Goal: Transaction & Acquisition: Purchase product/service

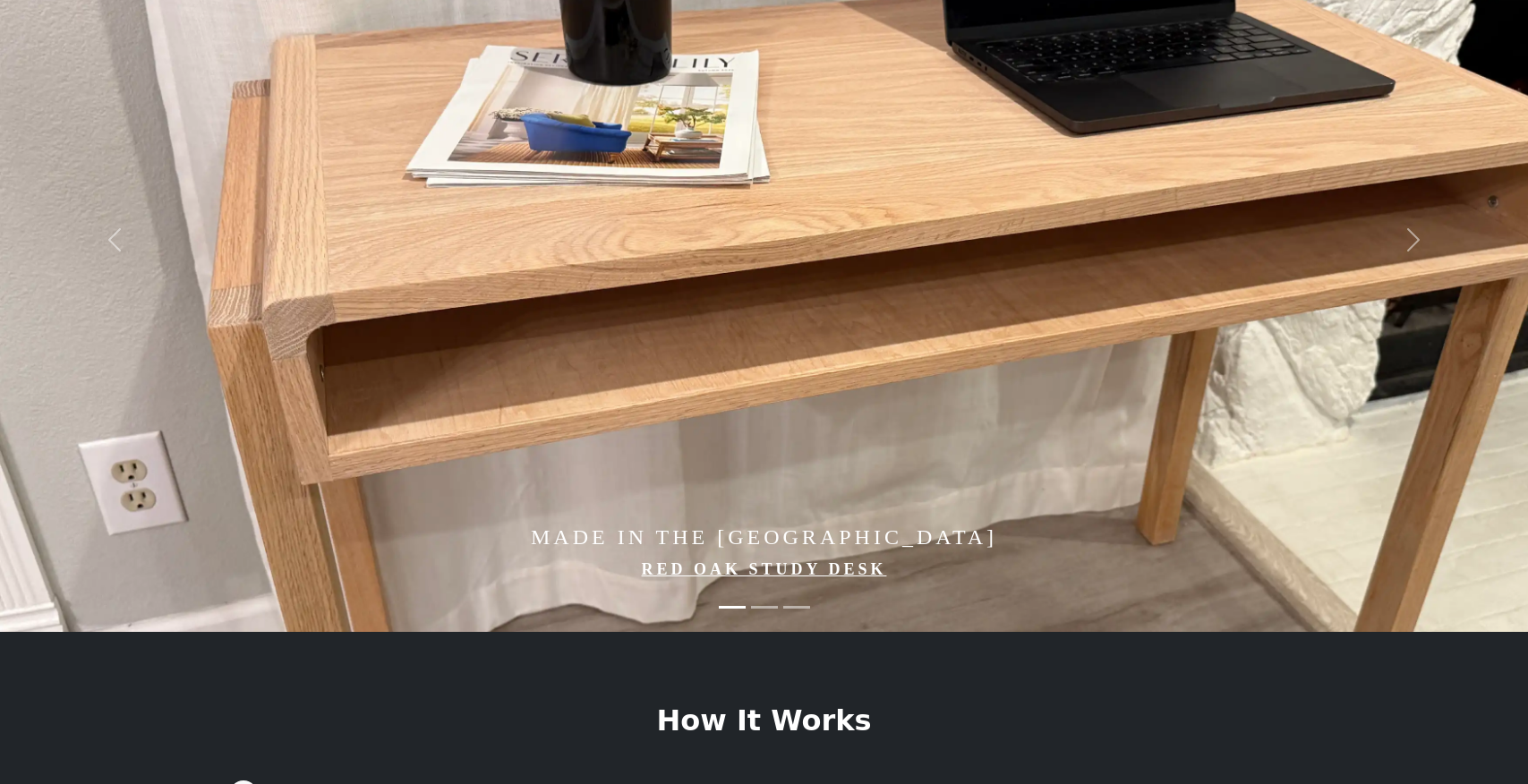
scroll to position [188, 0]
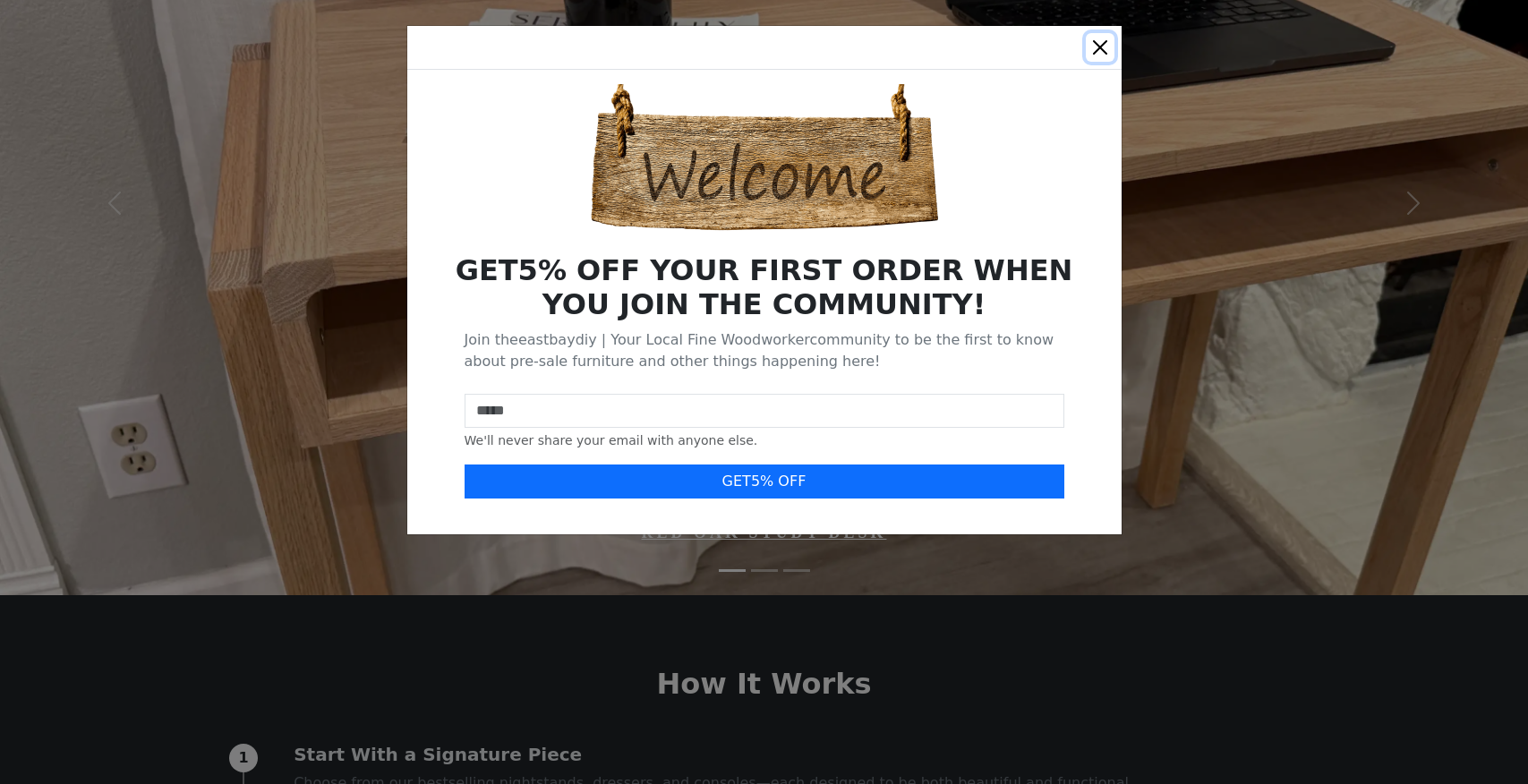
click at [1098, 41] on button "Close" at bounding box center [1100, 47] width 28 height 28
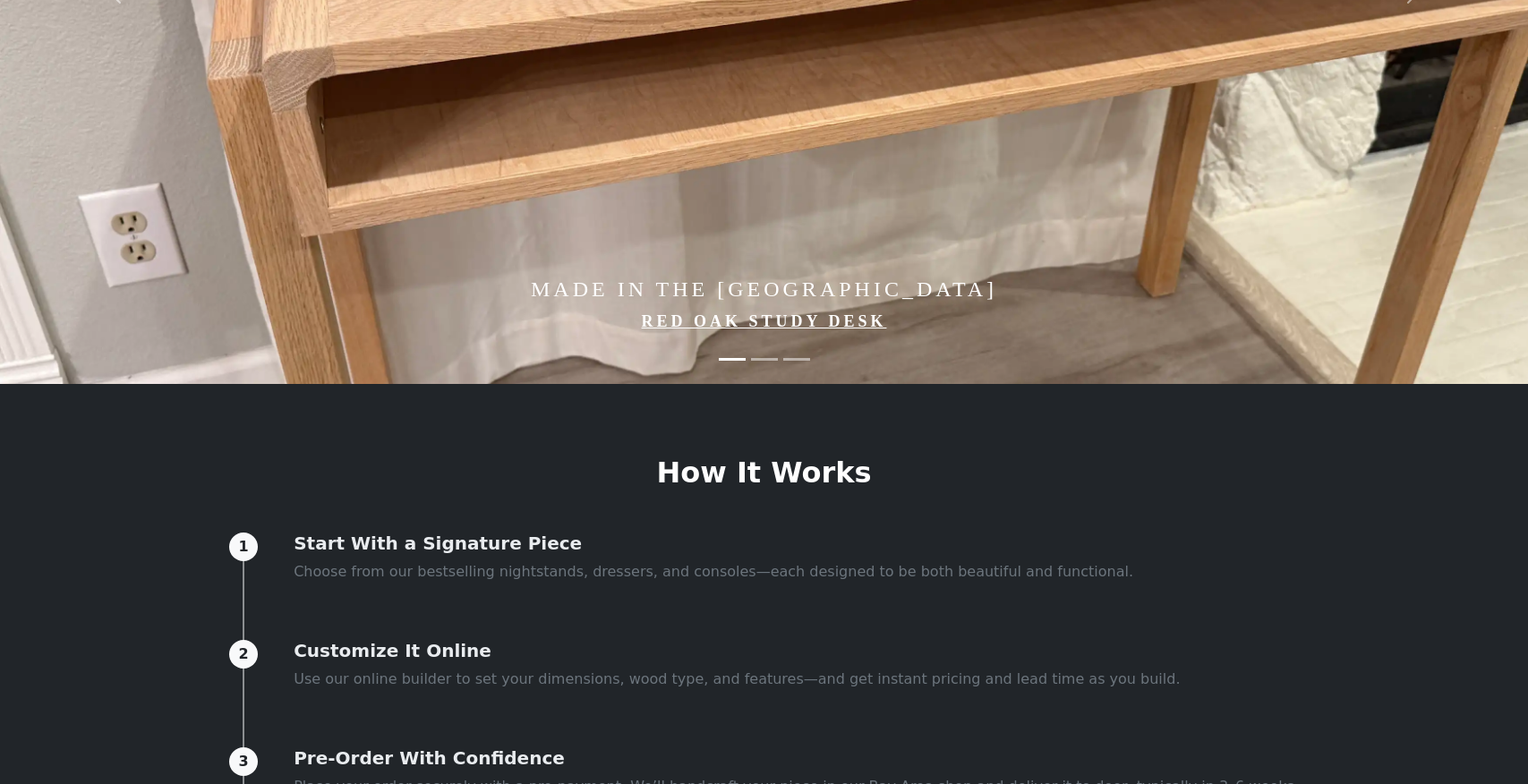
scroll to position [0, 0]
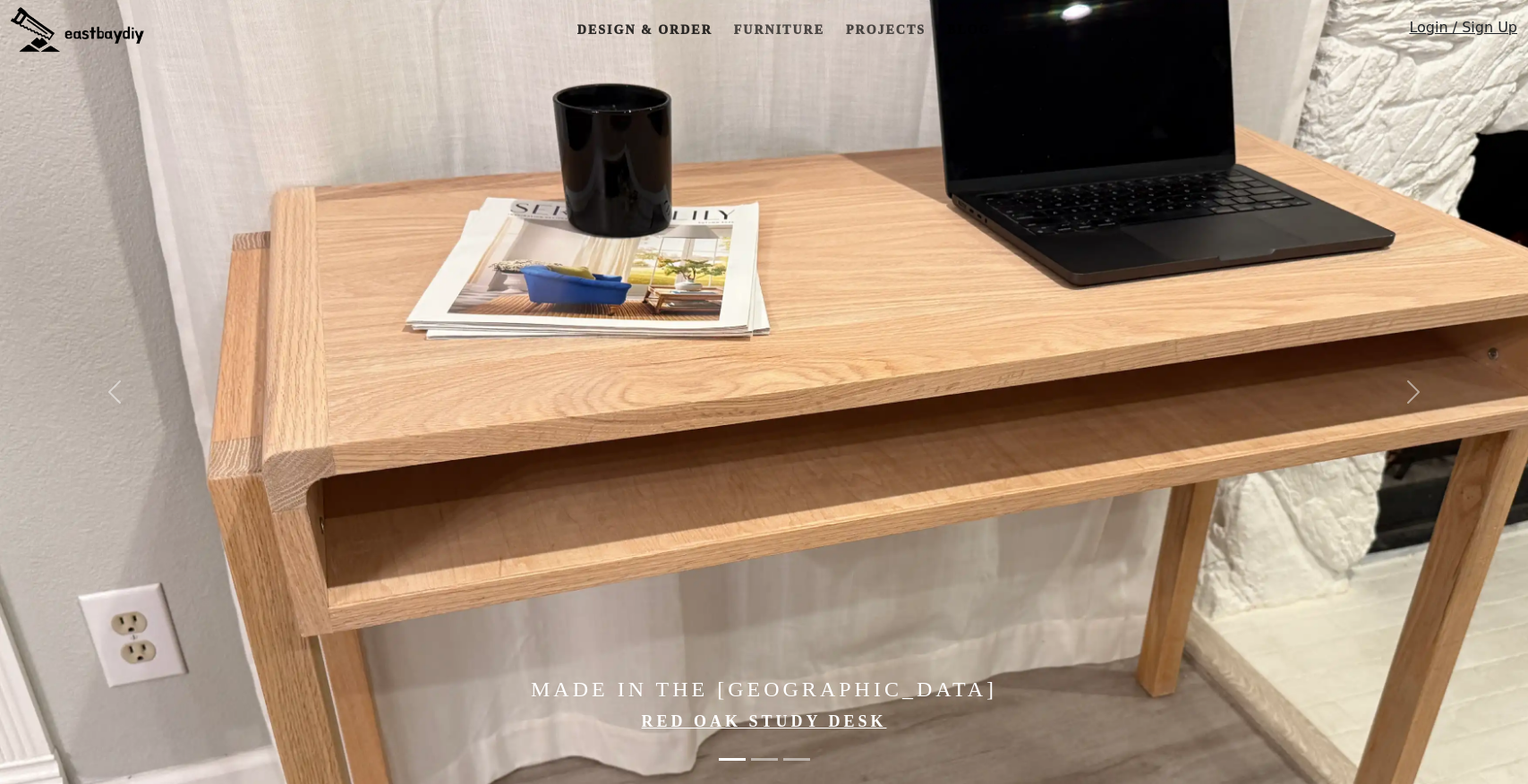
click at [684, 21] on link "Design & Order" at bounding box center [644, 30] width 149 height 33
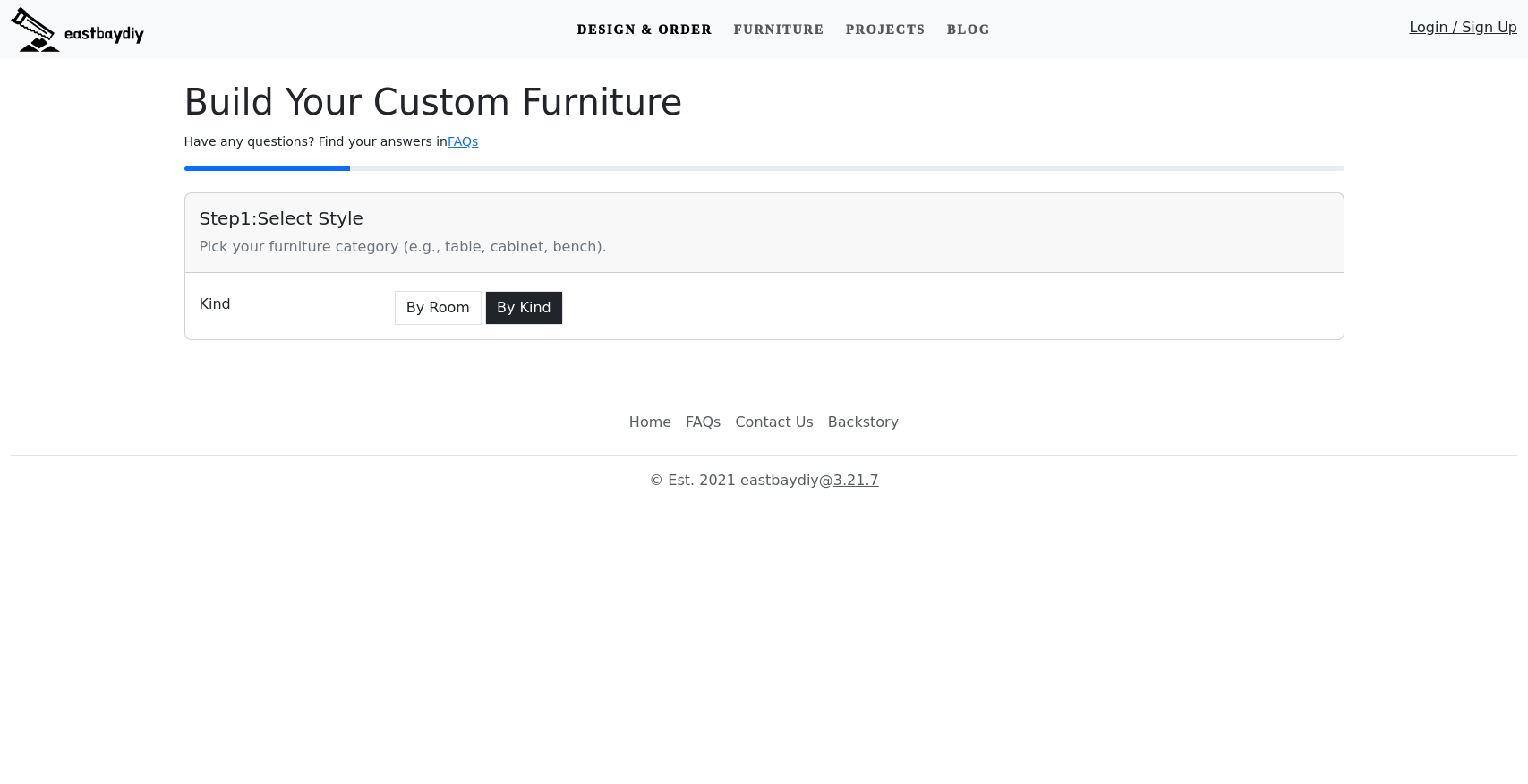
click at [514, 313] on button "By Kind" at bounding box center [523, 307] width 78 height 34
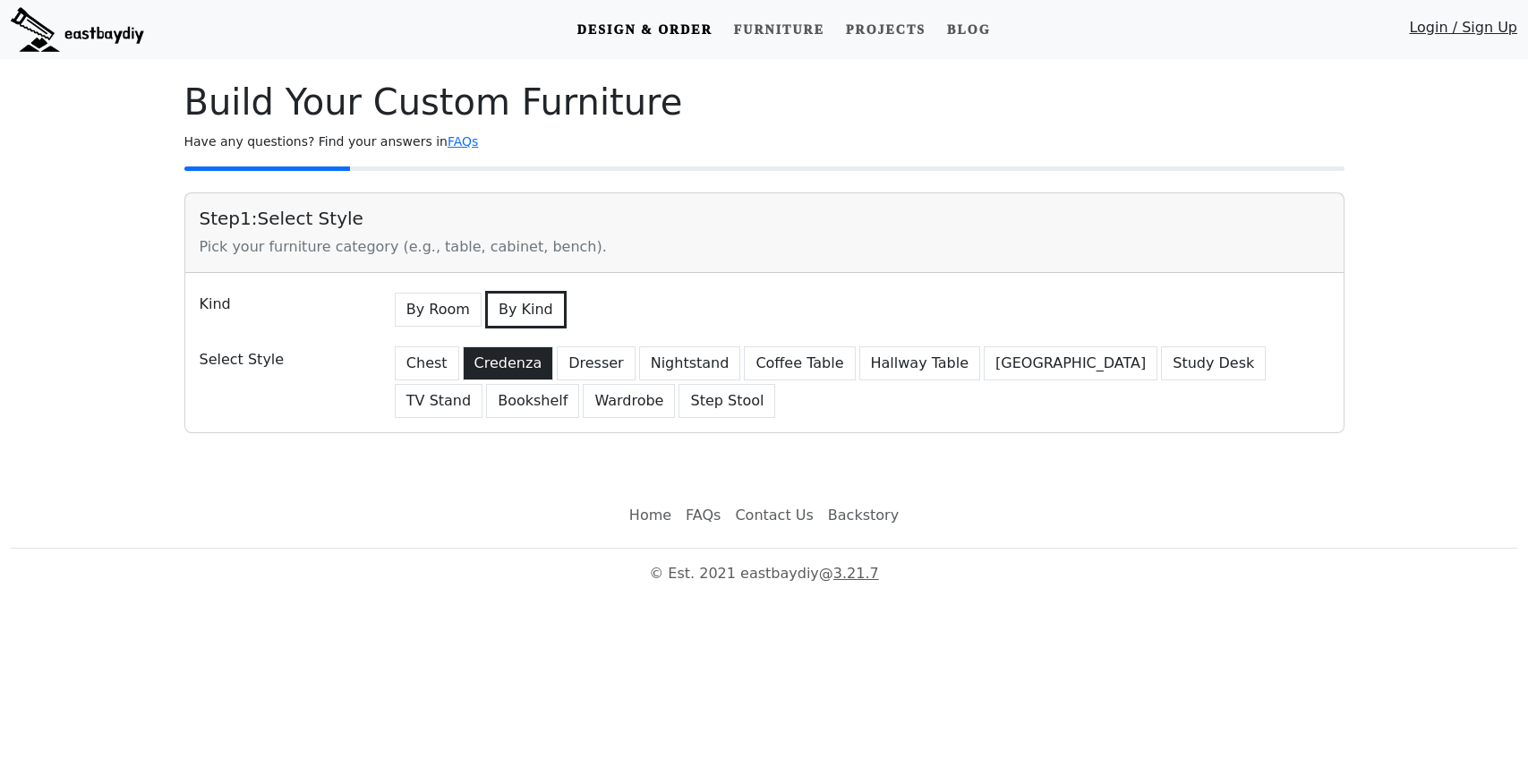
click at [500, 361] on button "Credenza" at bounding box center [509, 363] width 91 height 34
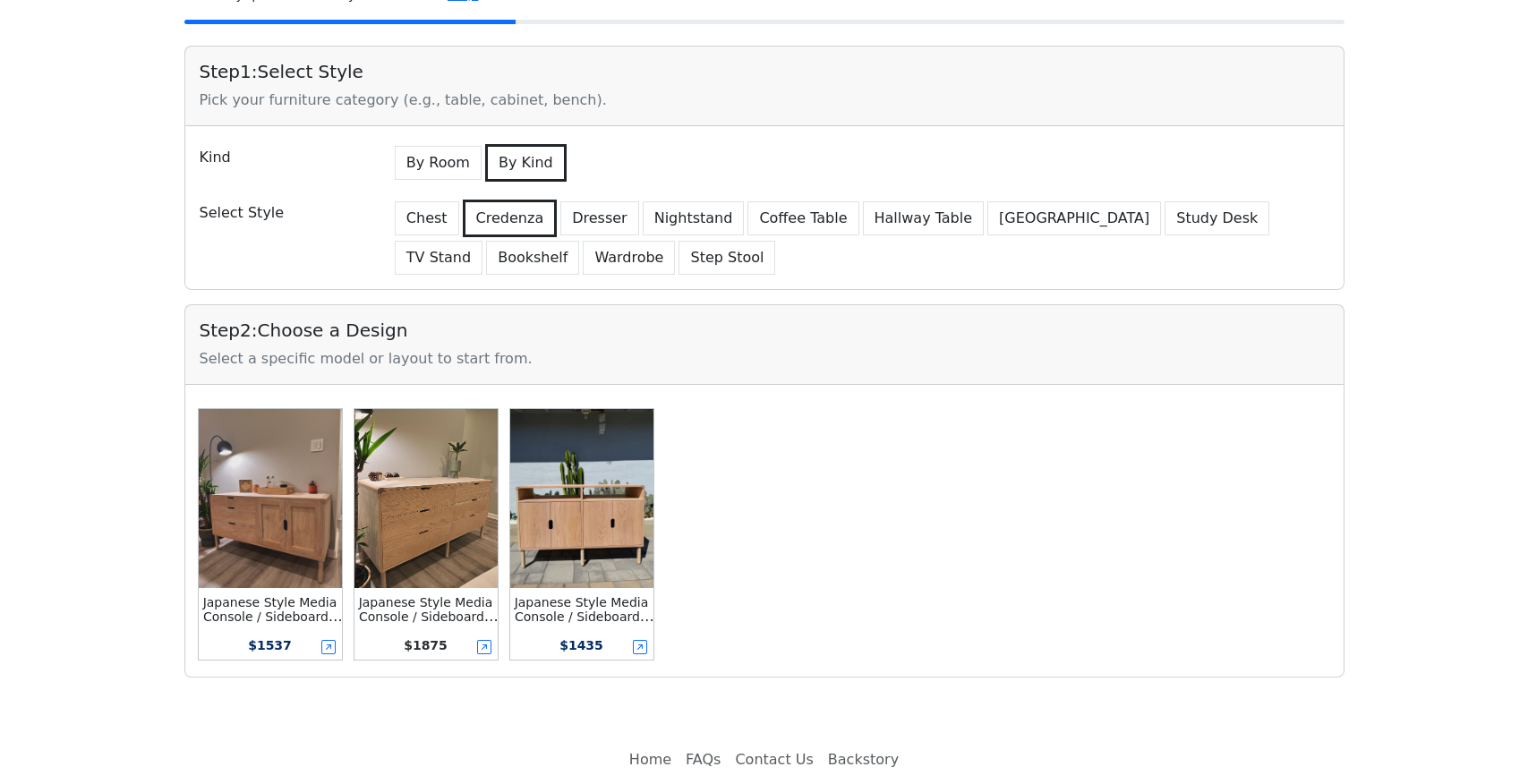
scroll to position [149, 0]
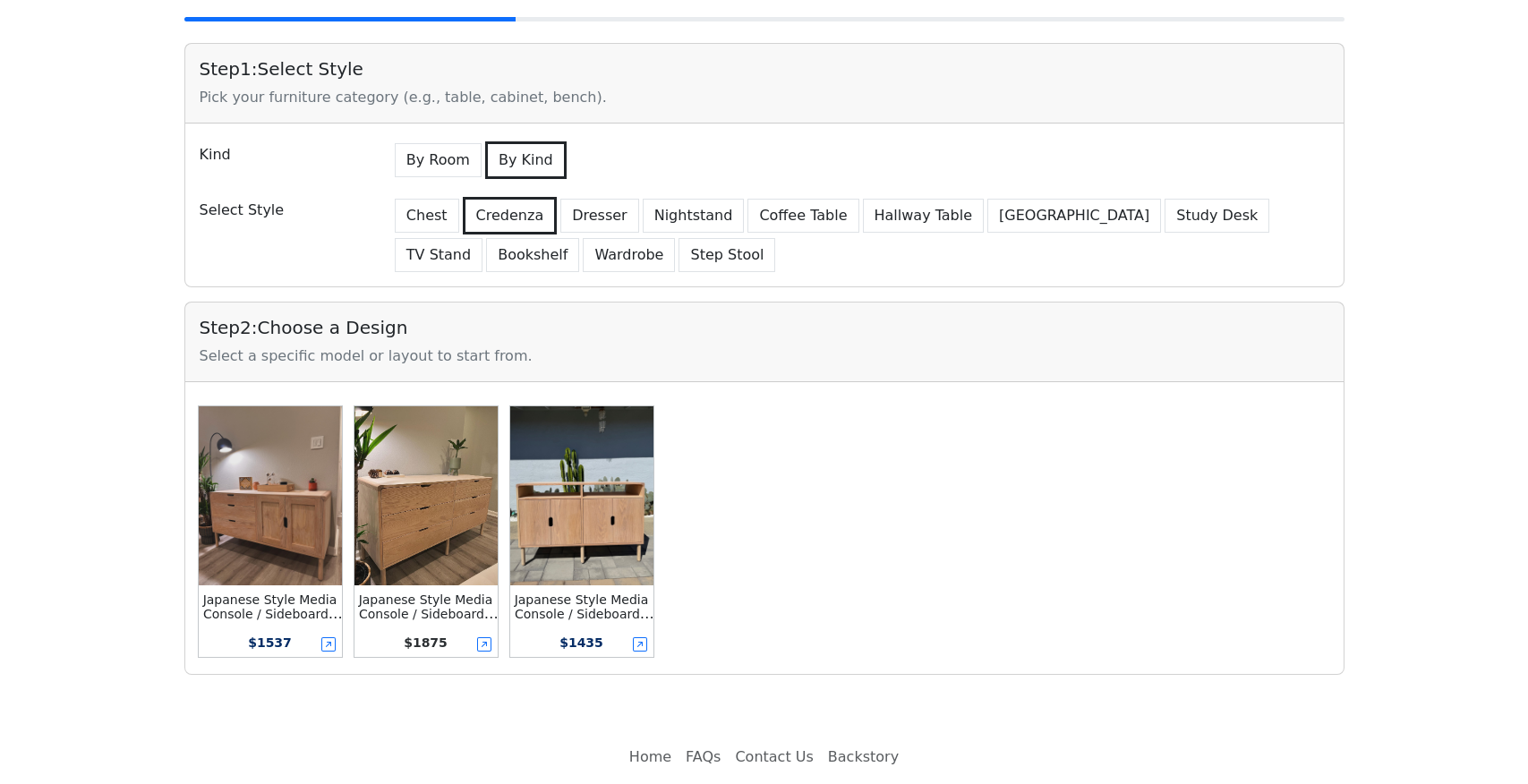
click at [246, 539] on img at bounding box center [270, 496] width 144 height 179
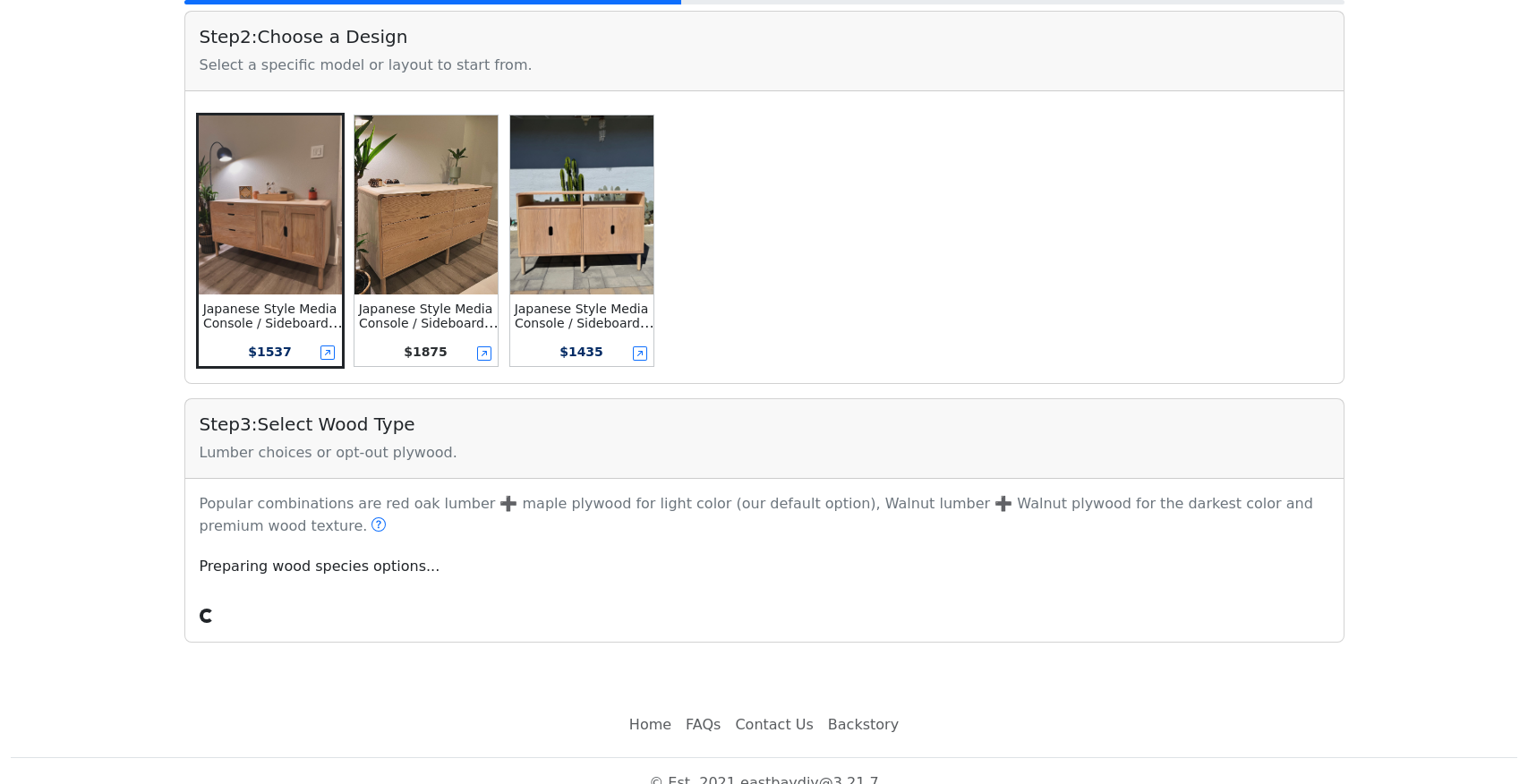
scroll to position [444, 0]
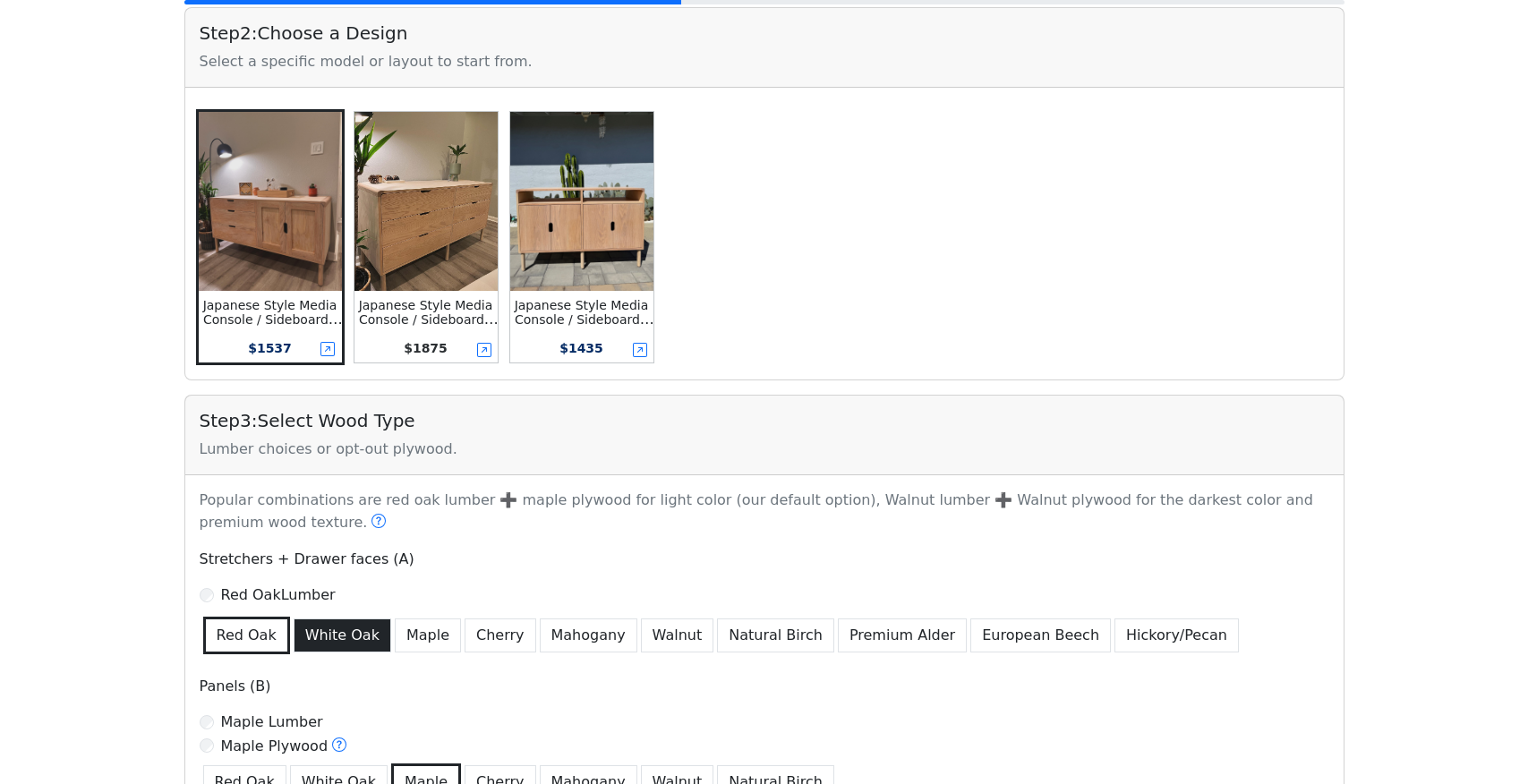
click at [307, 639] on button "White Oak" at bounding box center [342, 635] width 98 height 34
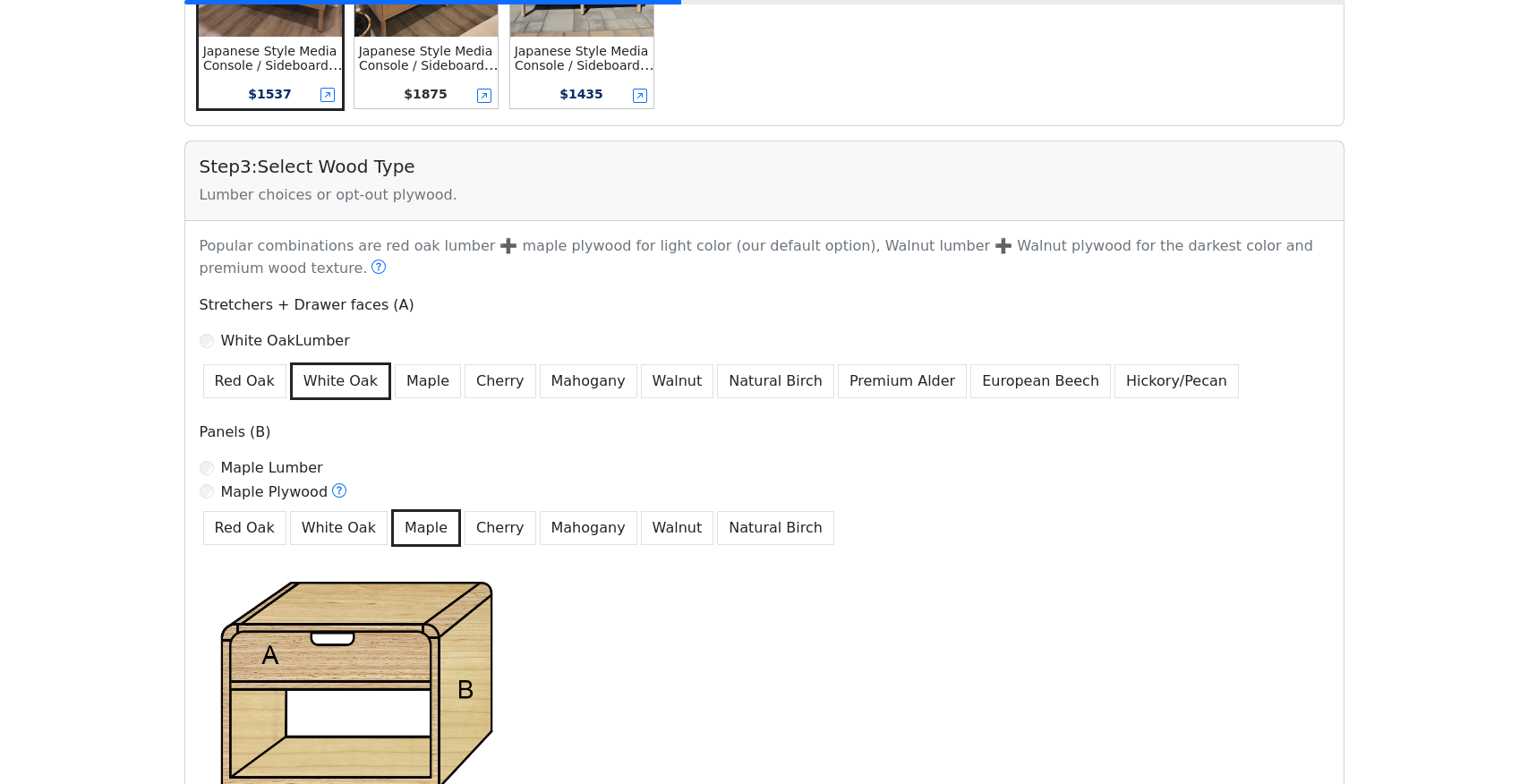
scroll to position [705, 0]
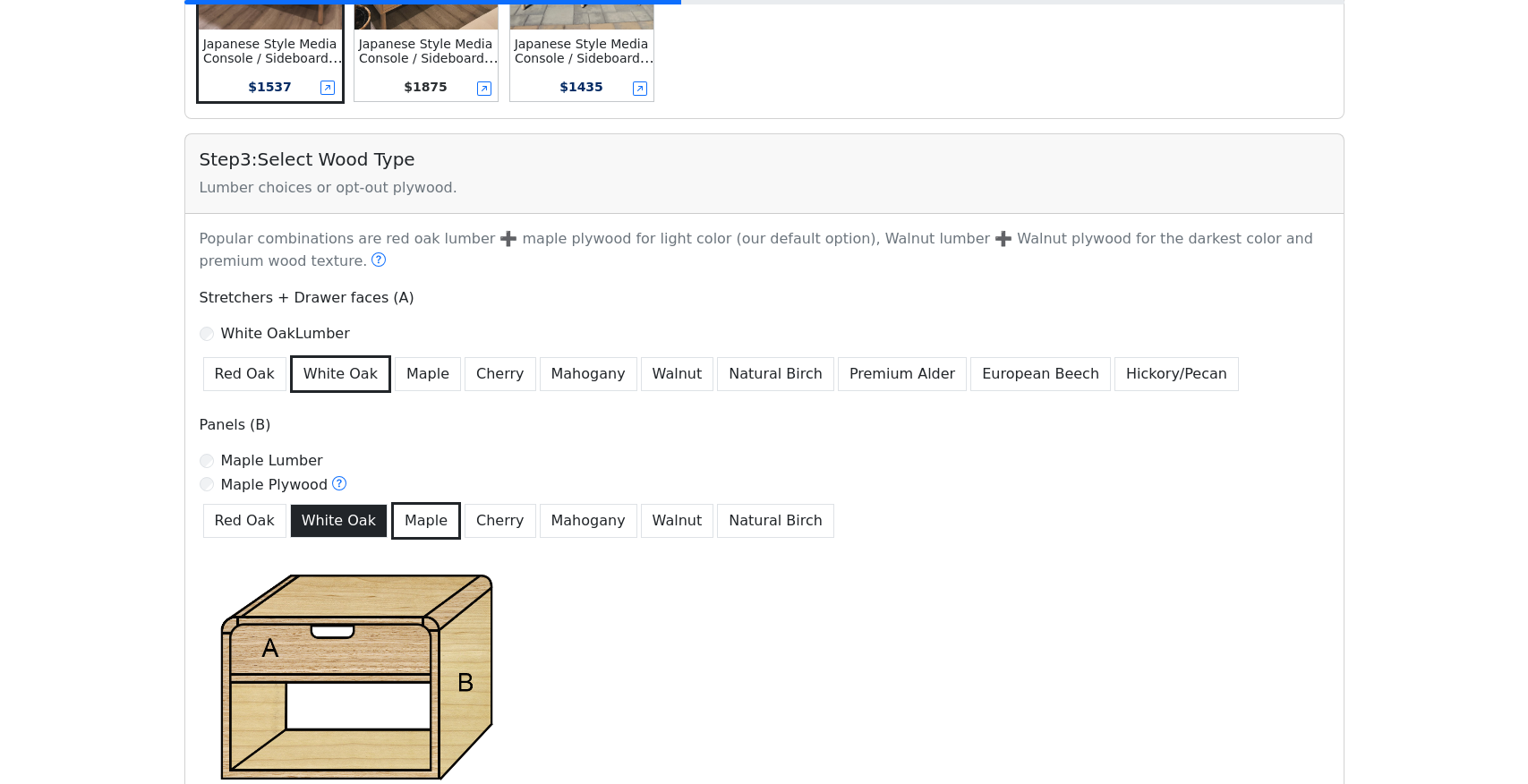
click at [335, 527] on button "White Oak" at bounding box center [339, 521] width 98 height 34
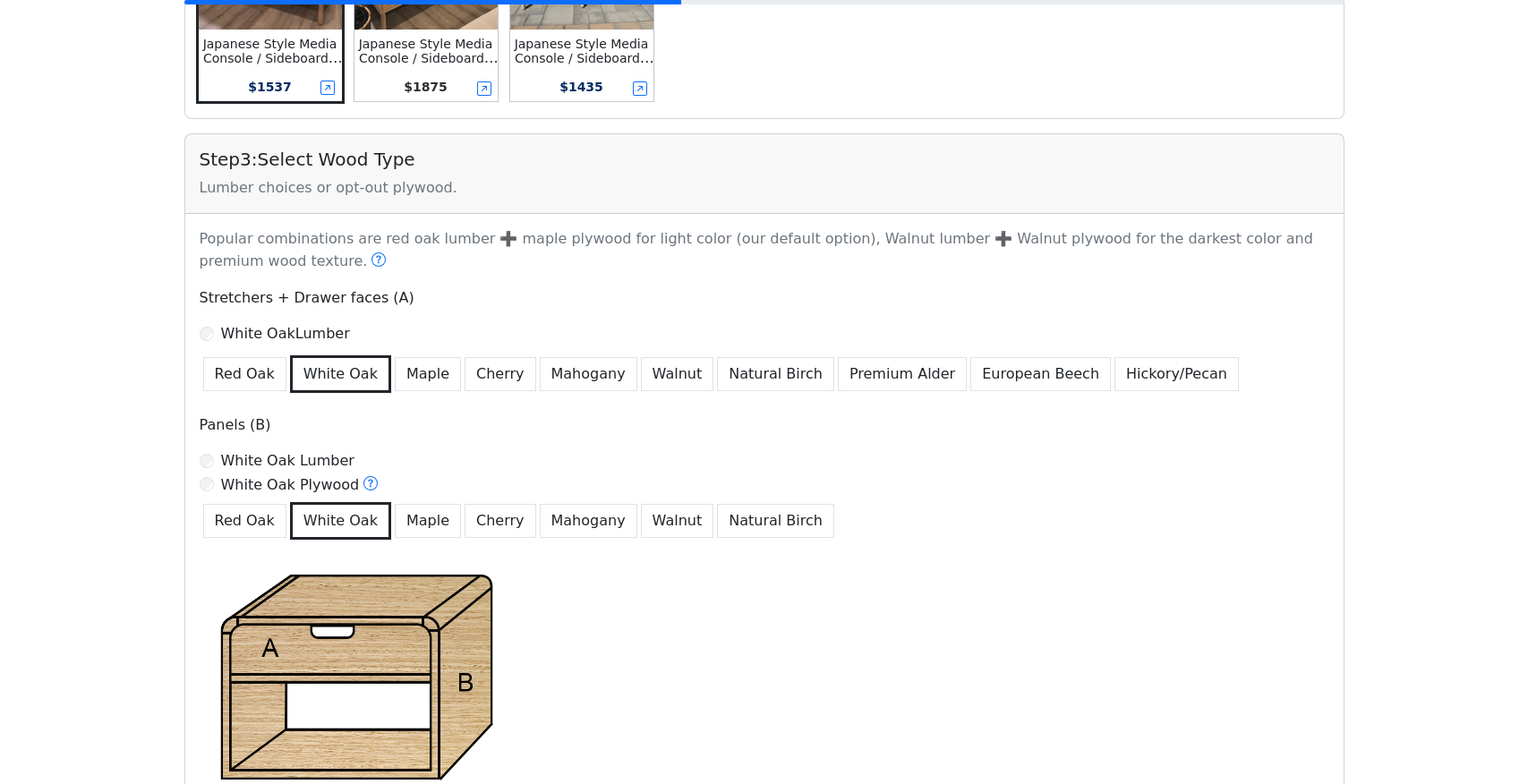
click at [319, 456] on label "White Oak Lumber" at bounding box center [288, 460] width 134 height 21
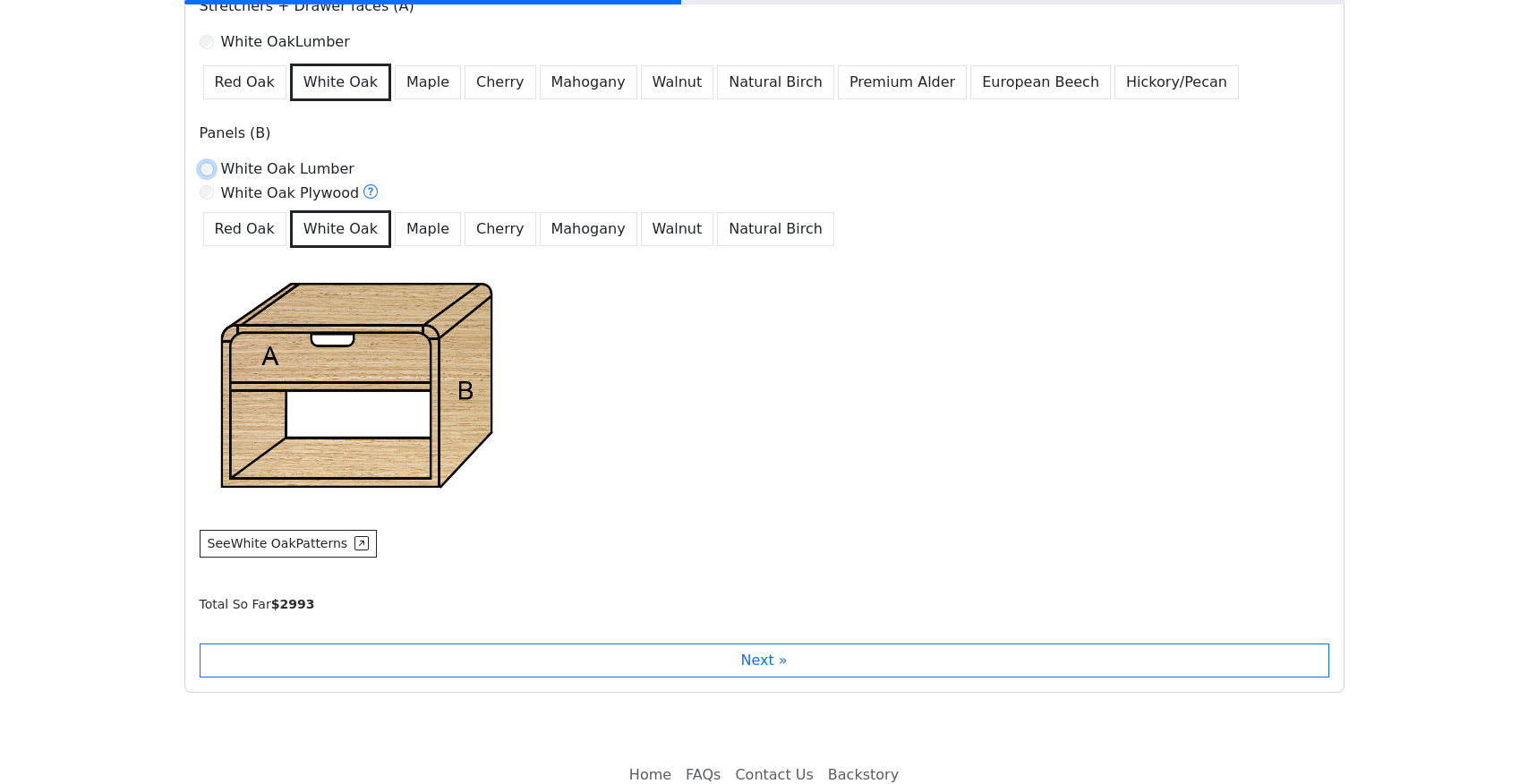
scroll to position [1002, 0]
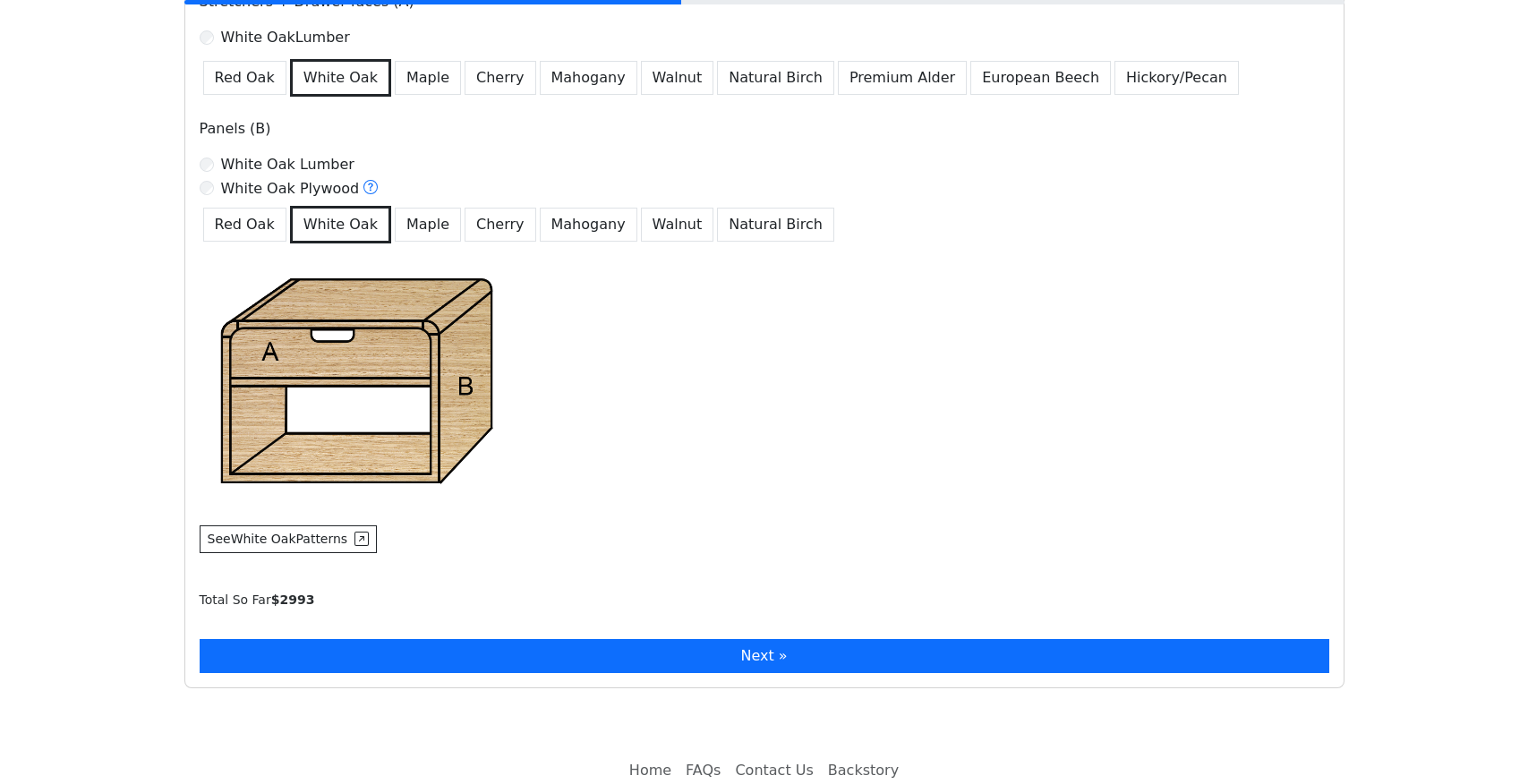
click at [460, 650] on button "Next »" at bounding box center [764, 656] width 1130 height 34
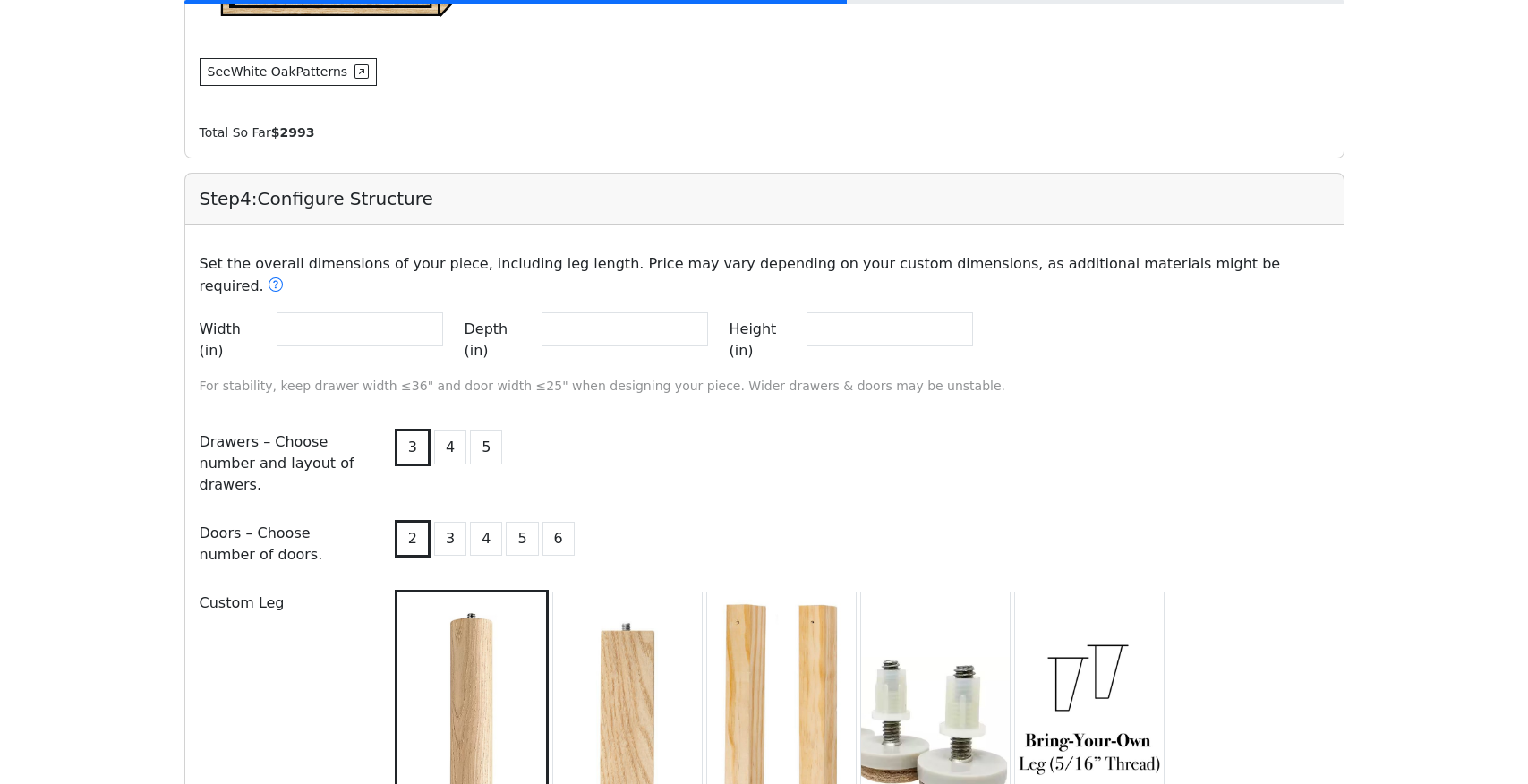
scroll to position [1474, 0]
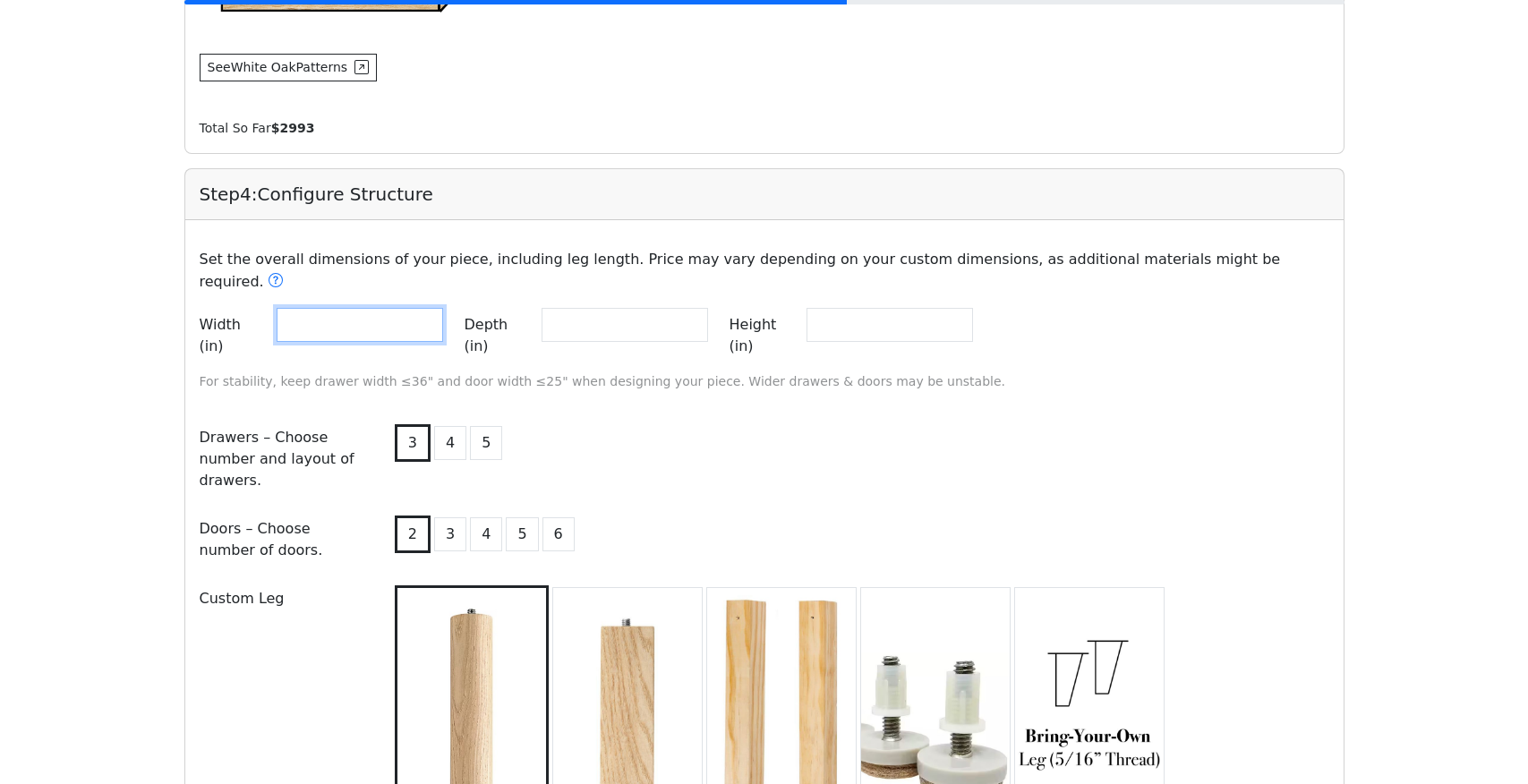
click at [408, 308] on input "**" at bounding box center [360, 325] width 167 height 34
type input "*"
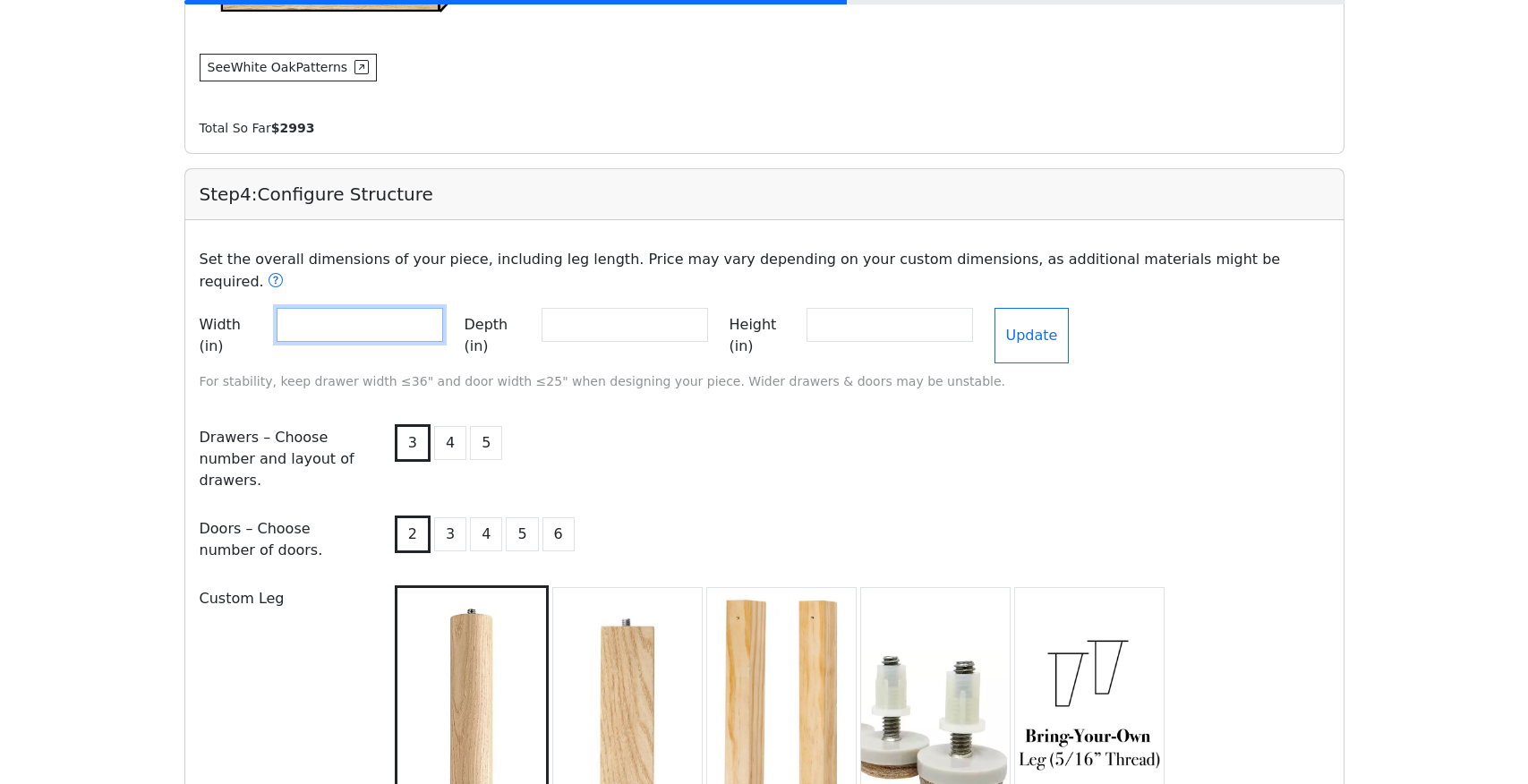
type input "**"
click at [684, 311] on input "**" at bounding box center [625, 325] width 167 height 34
type input "*"
type input "**"
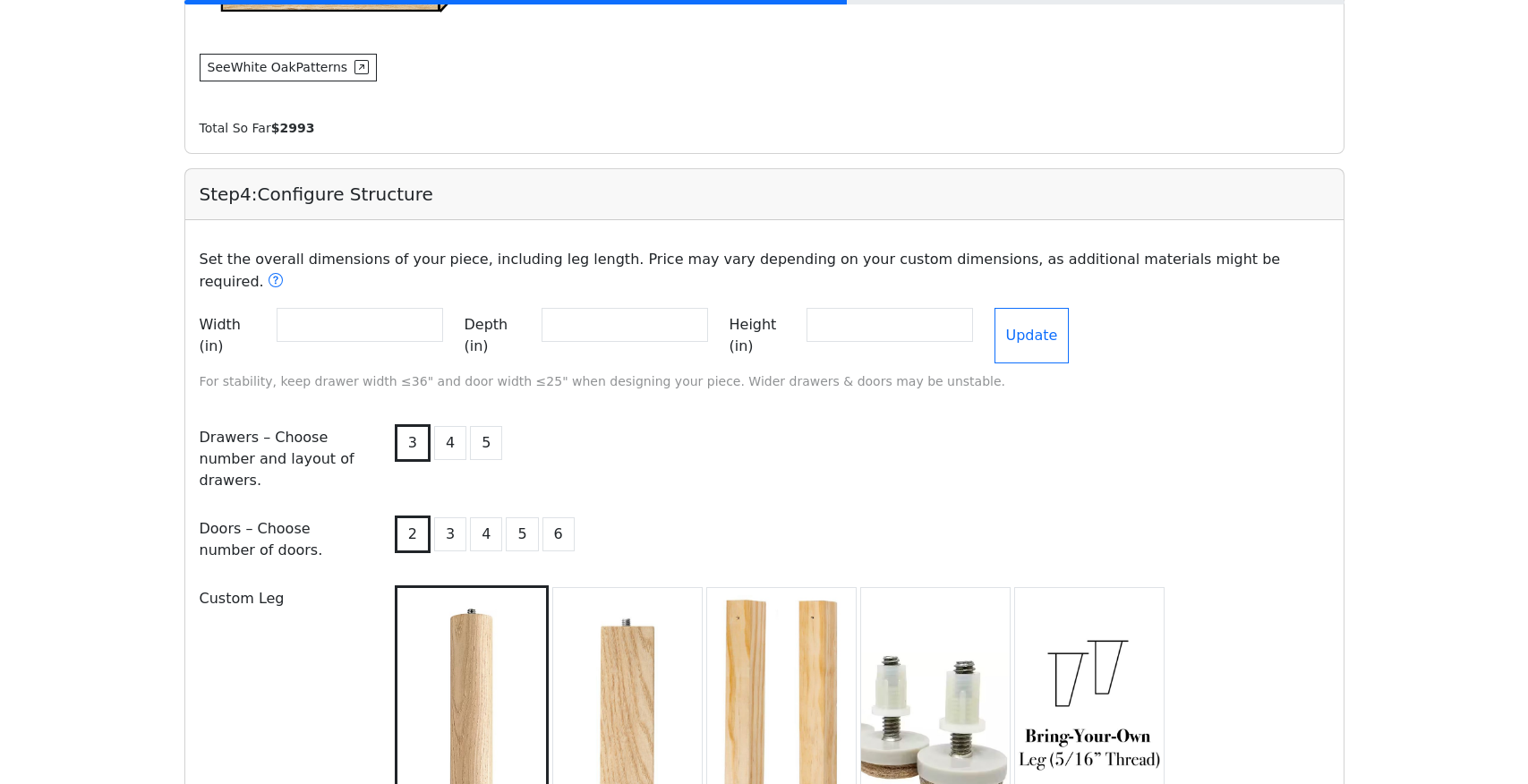
click at [942, 427] on div "3 4 5" at bounding box center [860, 459] width 960 height 77
click at [921, 316] on input "**" at bounding box center [890, 325] width 167 height 34
type input "*"
type input "**"
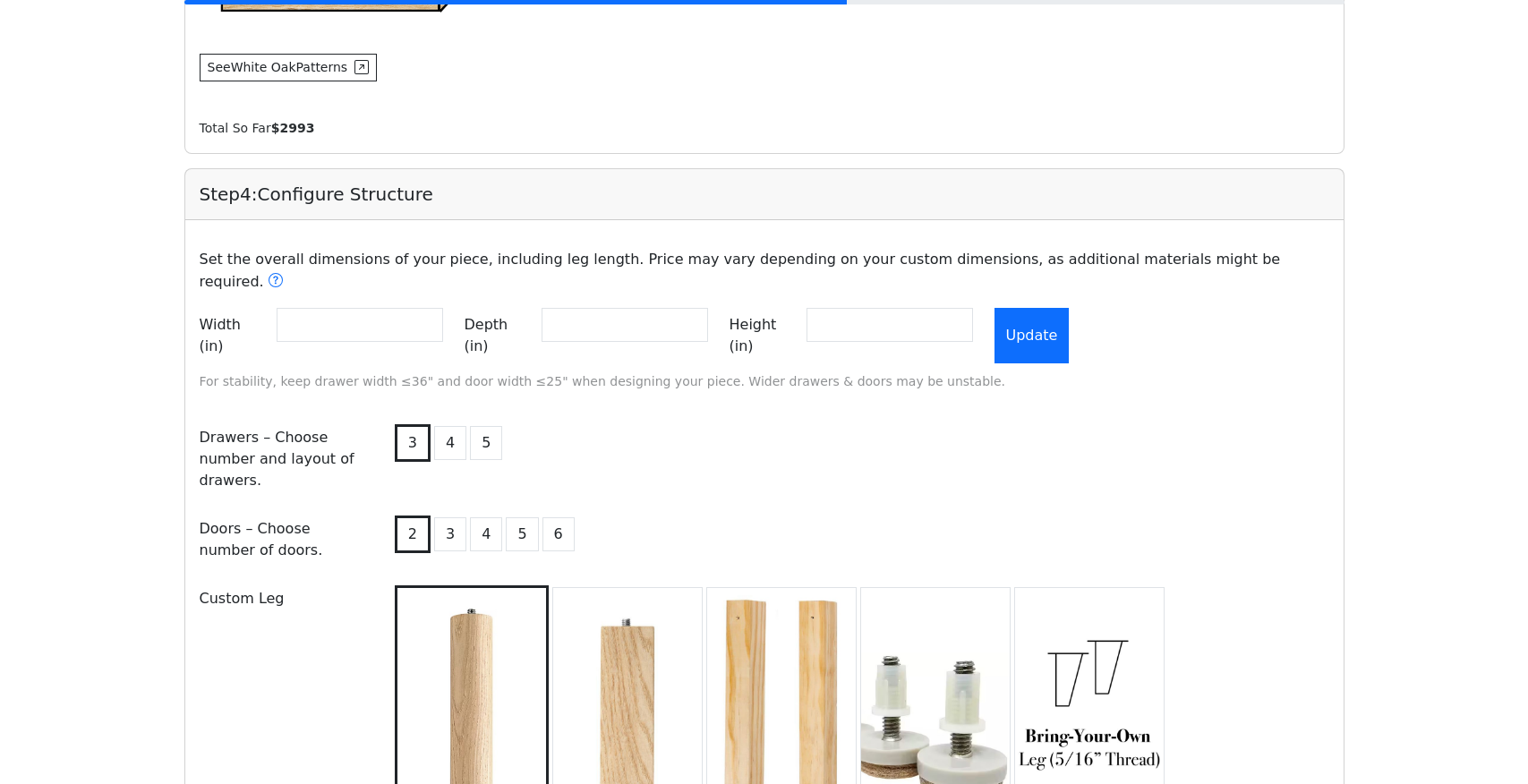
click at [1070, 308] on button "Update" at bounding box center [1032, 336] width 75 height 56
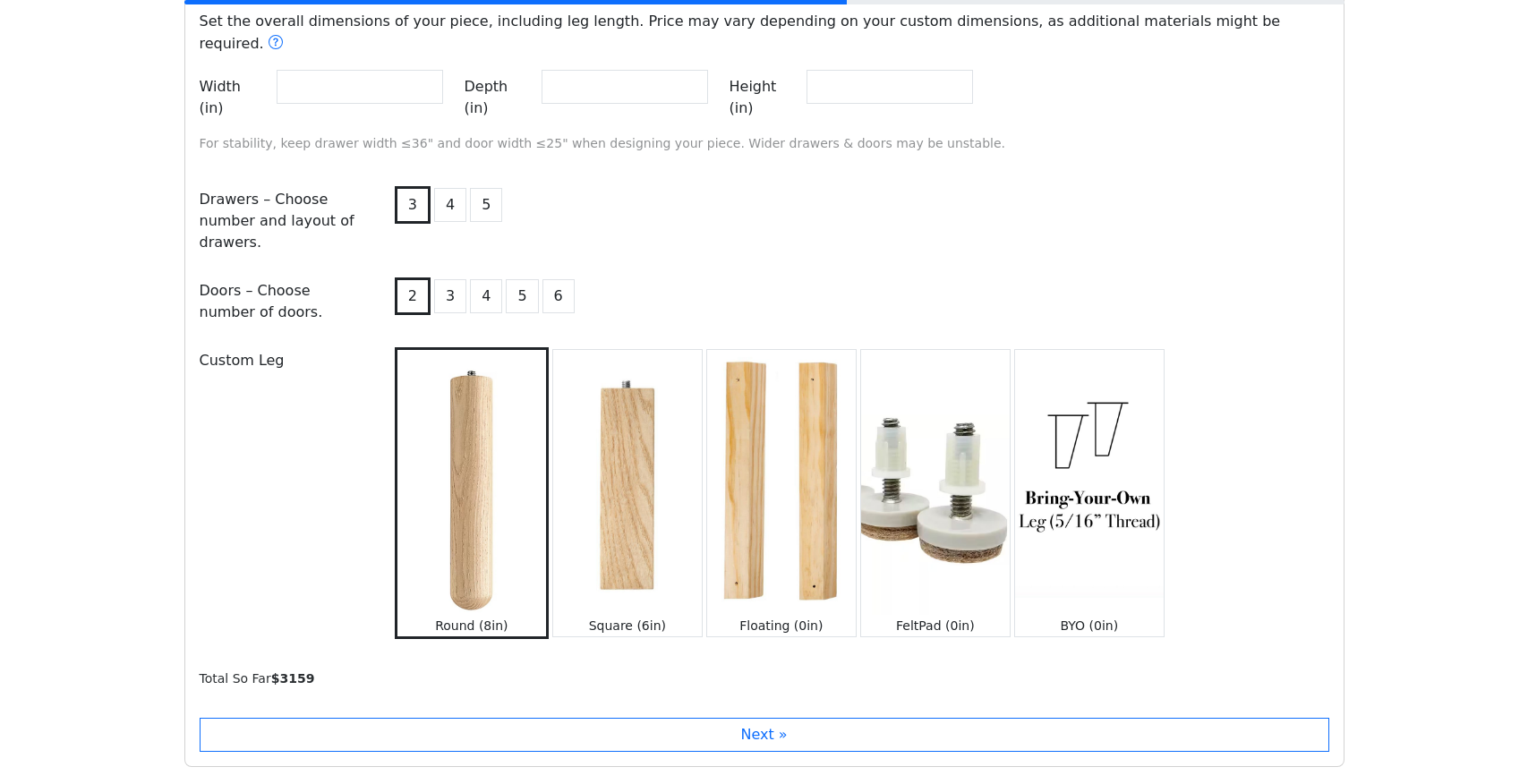
scroll to position [1713, 0]
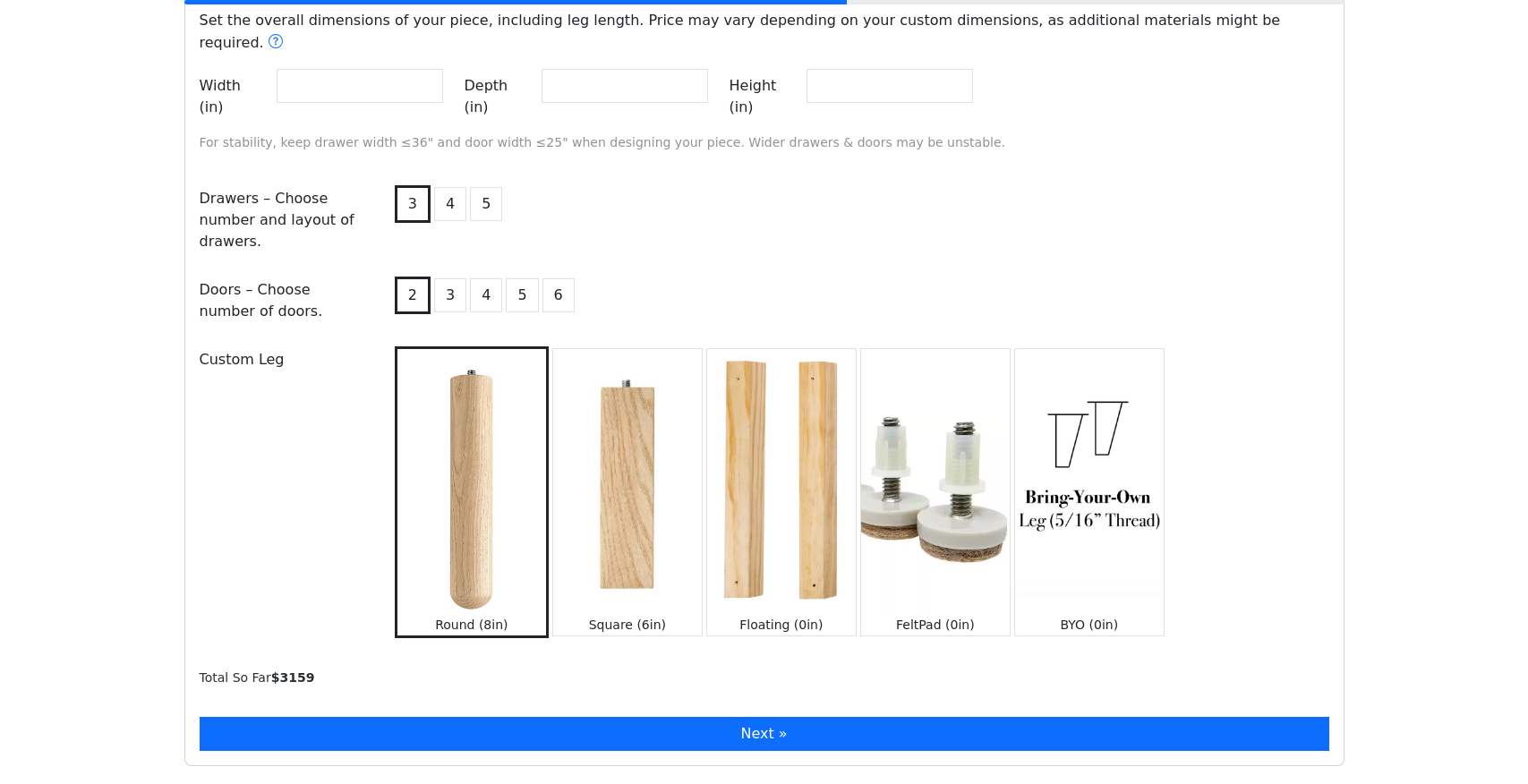
click at [935, 717] on button "Next »" at bounding box center [764, 734] width 1130 height 34
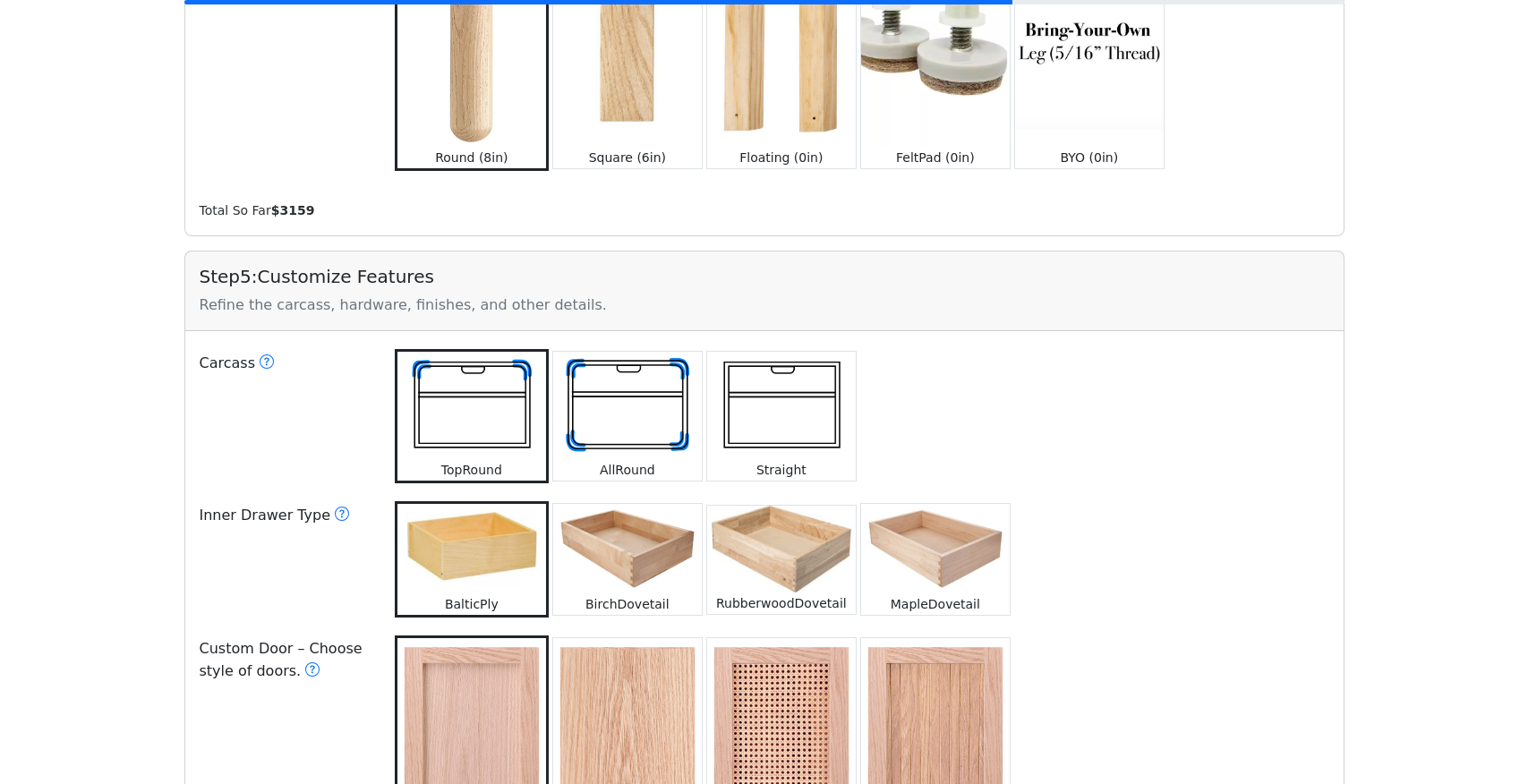
scroll to position [2184, 0]
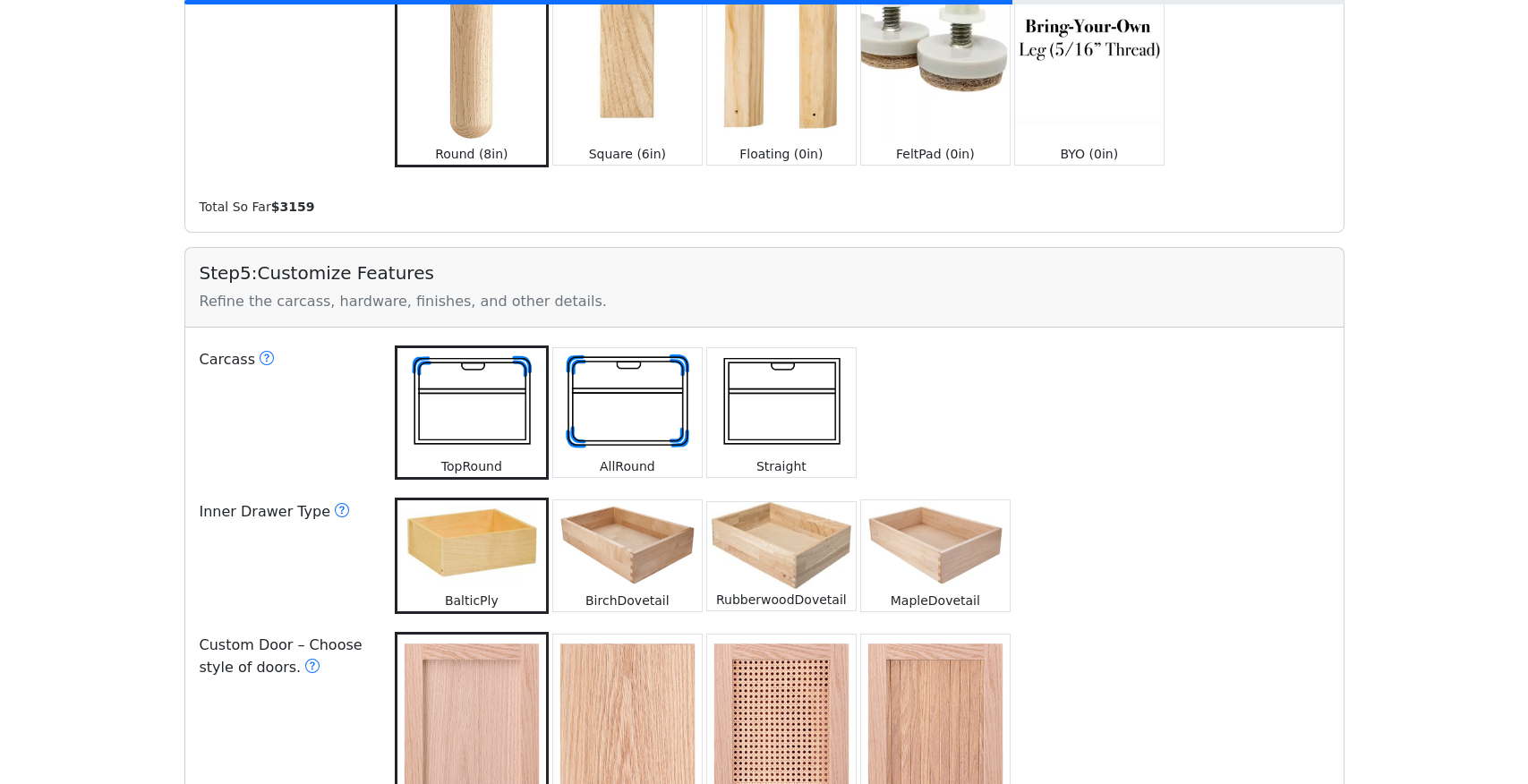
click at [605, 500] on img at bounding box center [628, 545] width 148 height 90
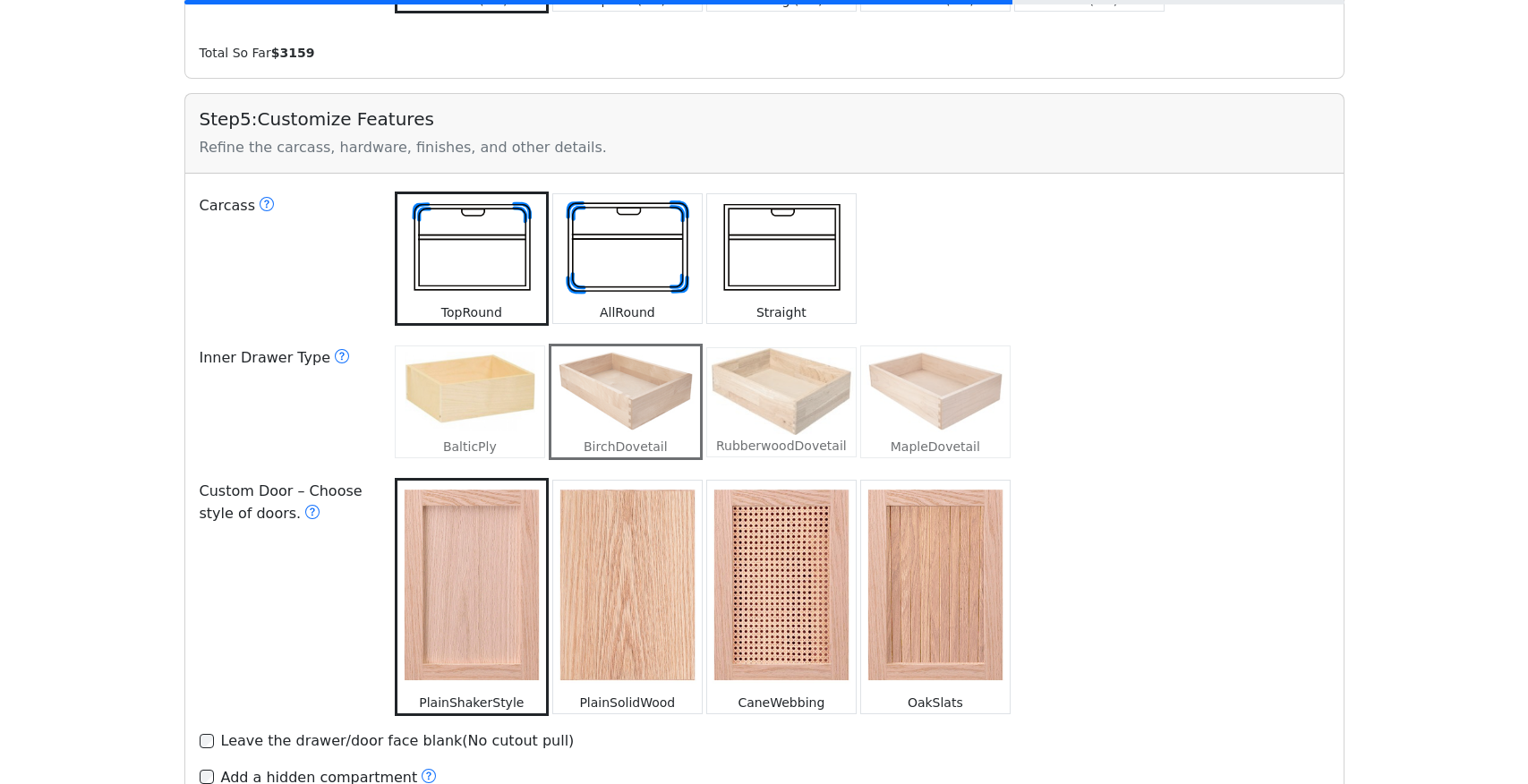
scroll to position [2347, 0]
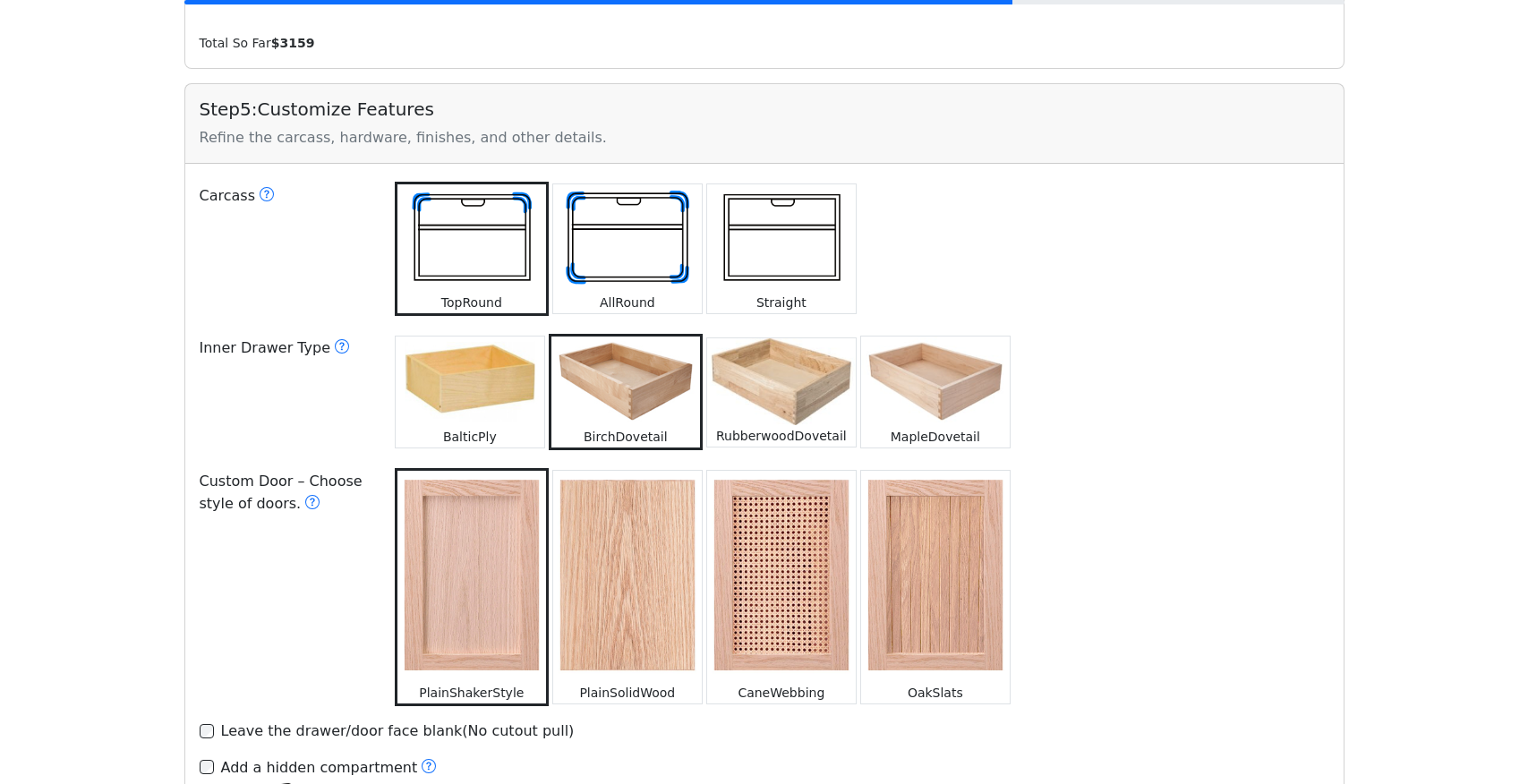
click at [608, 479] on img at bounding box center [628, 577] width 148 height 212
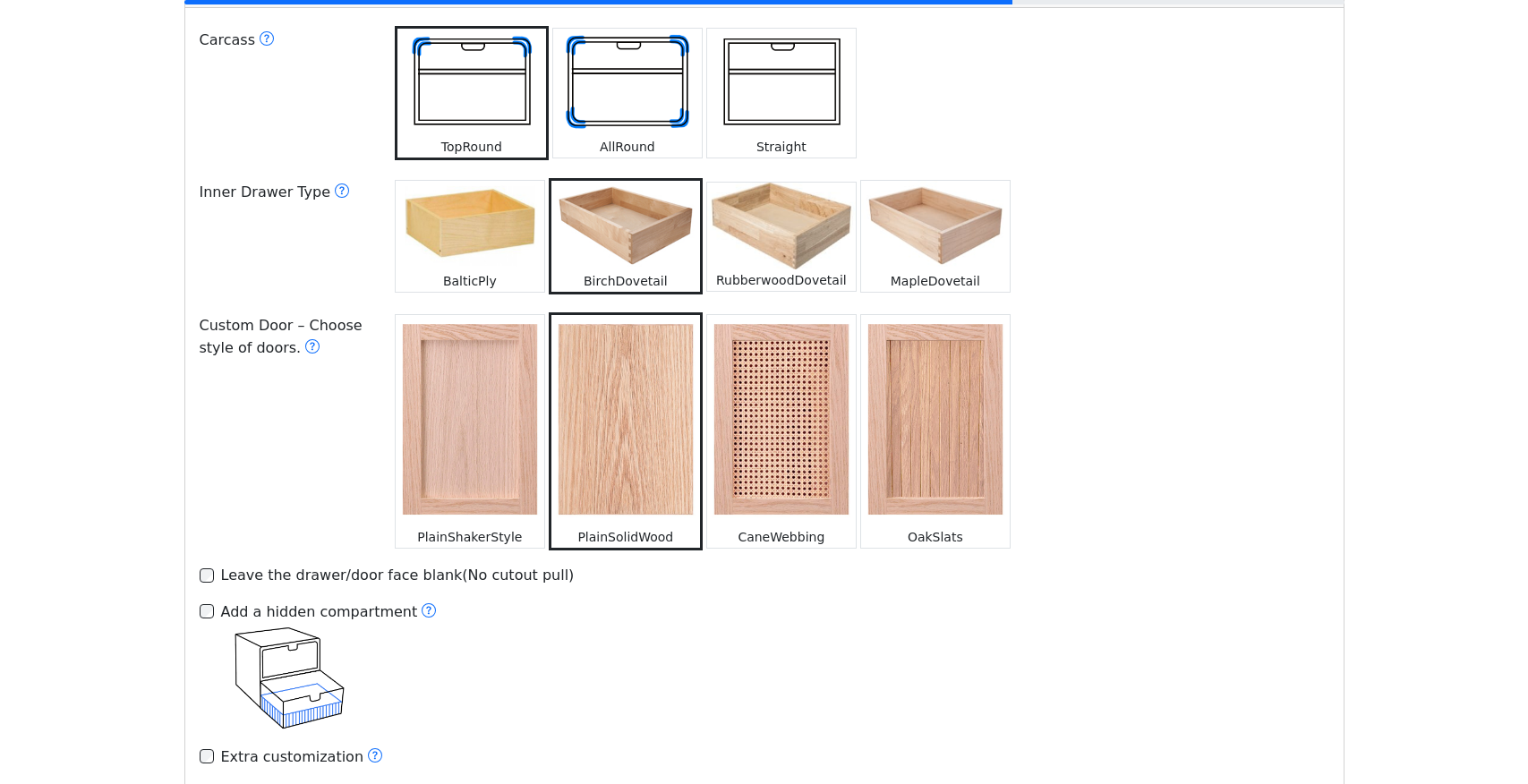
scroll to position [2518, 0]
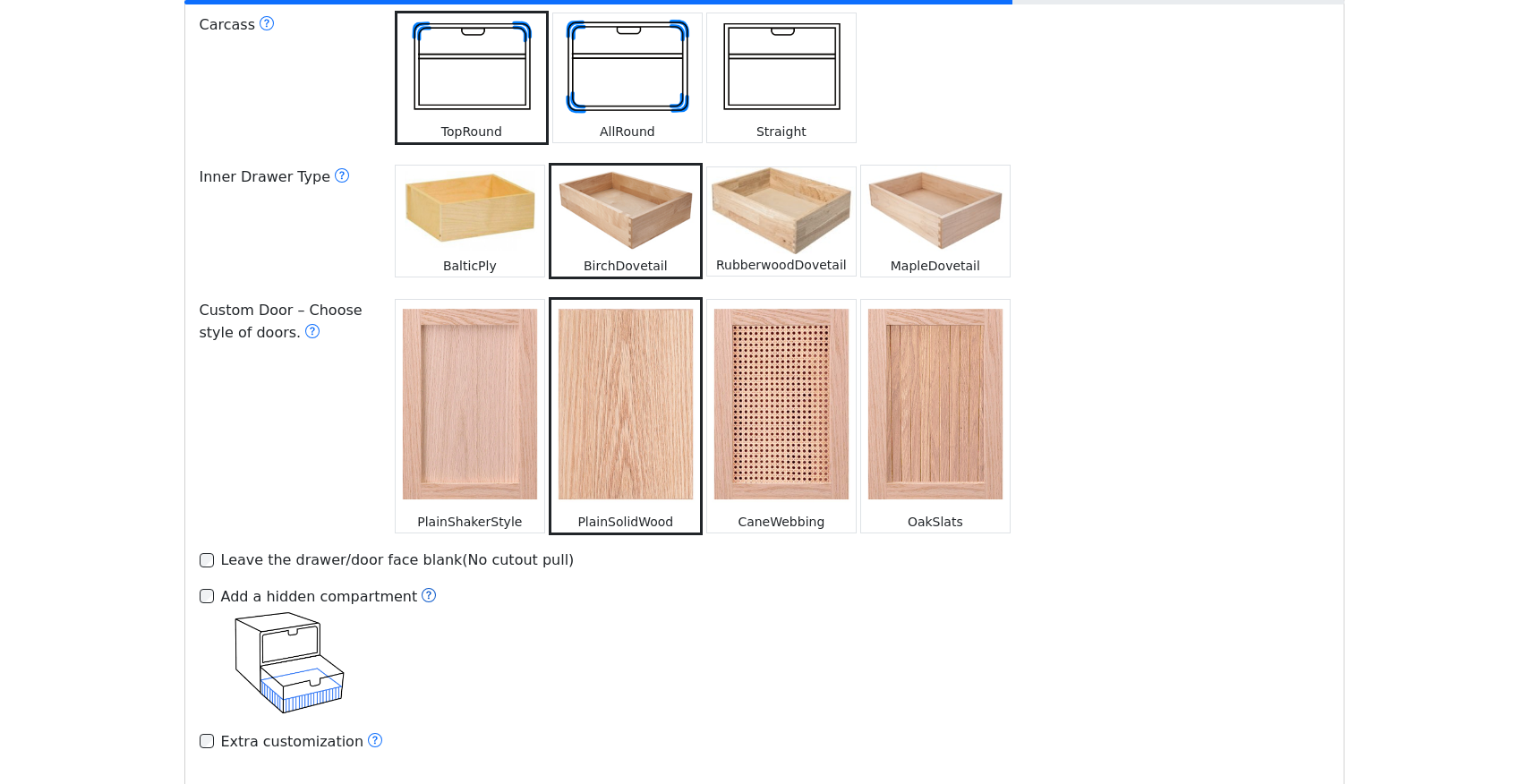
click at [422, 588] on icon at bounding box center [429, 596] width 15 height 15
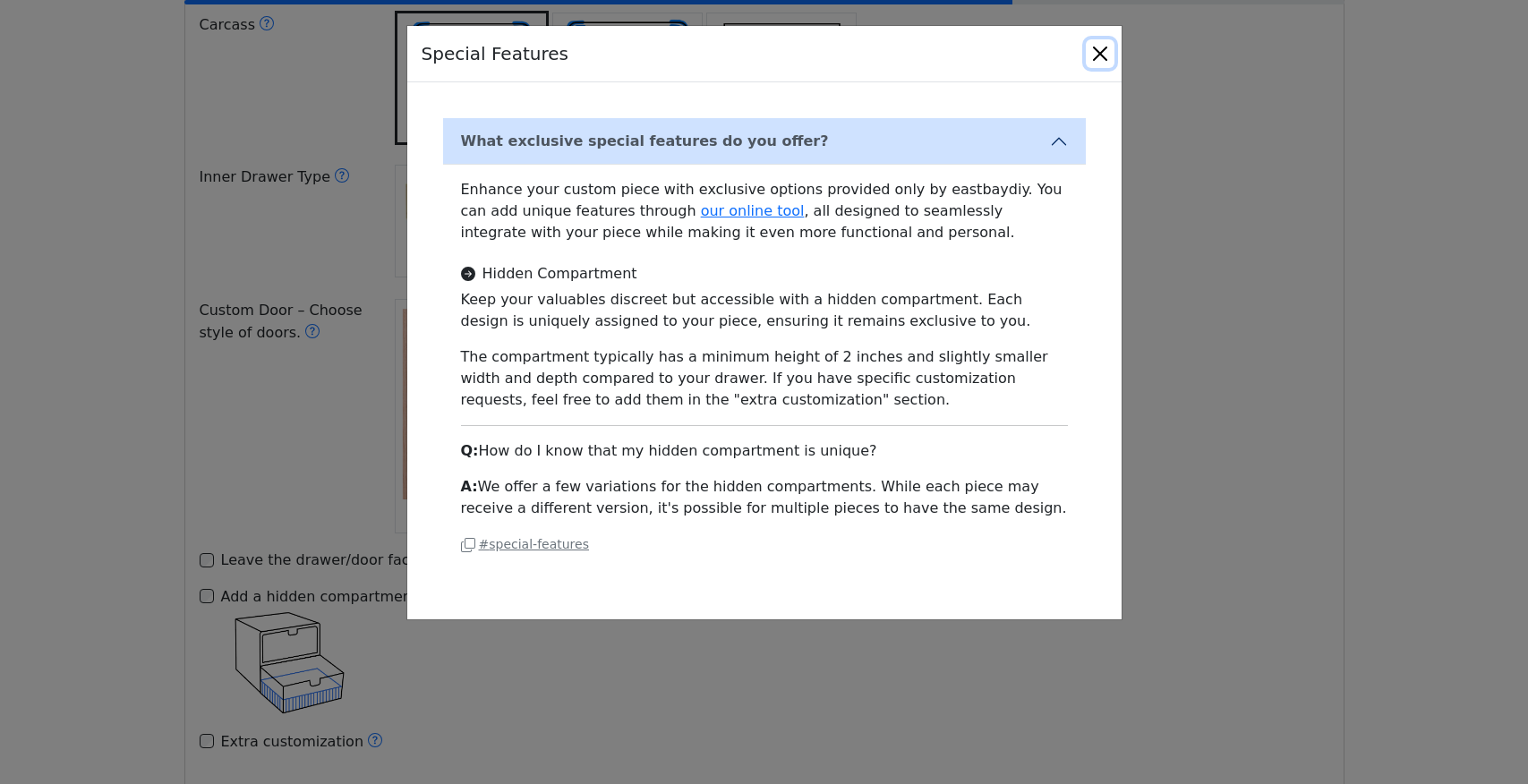
click at [1098, 53] on button "Close" at bounding box center [1100, 53] width 28 height 28
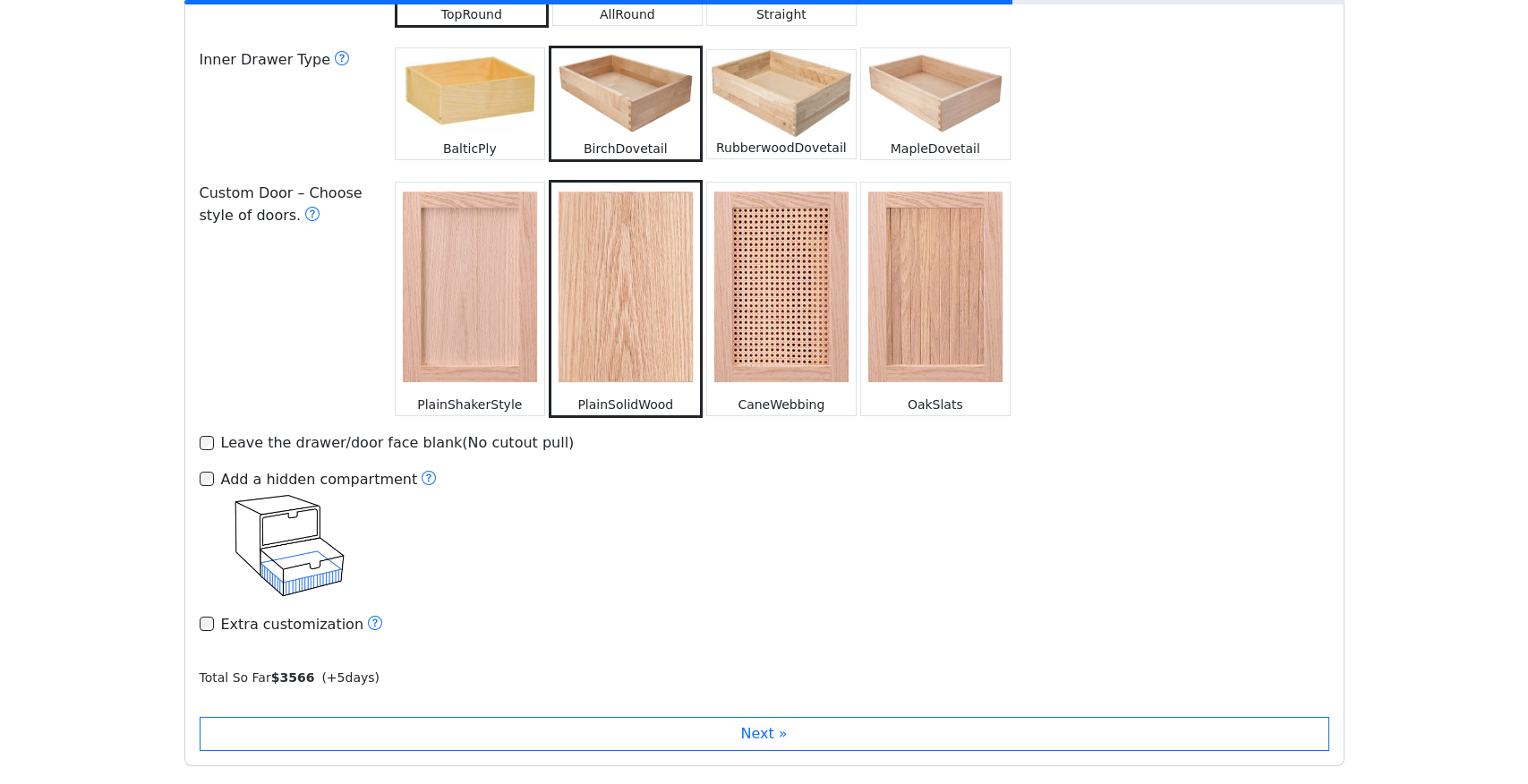
scroll to position [2643, 0]
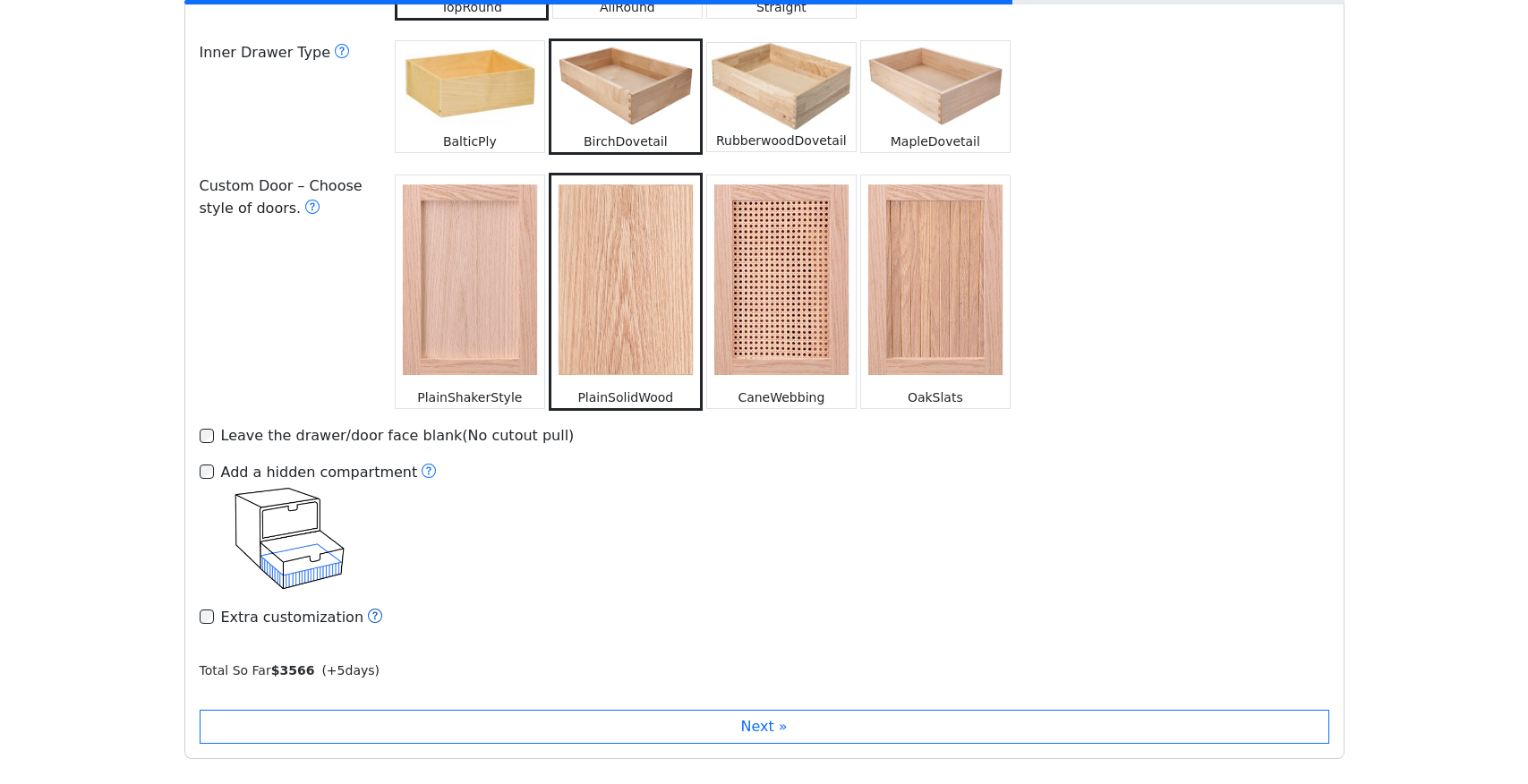
click at [368, 608] on icon at bounding box center [375, 616] width 15 height 15
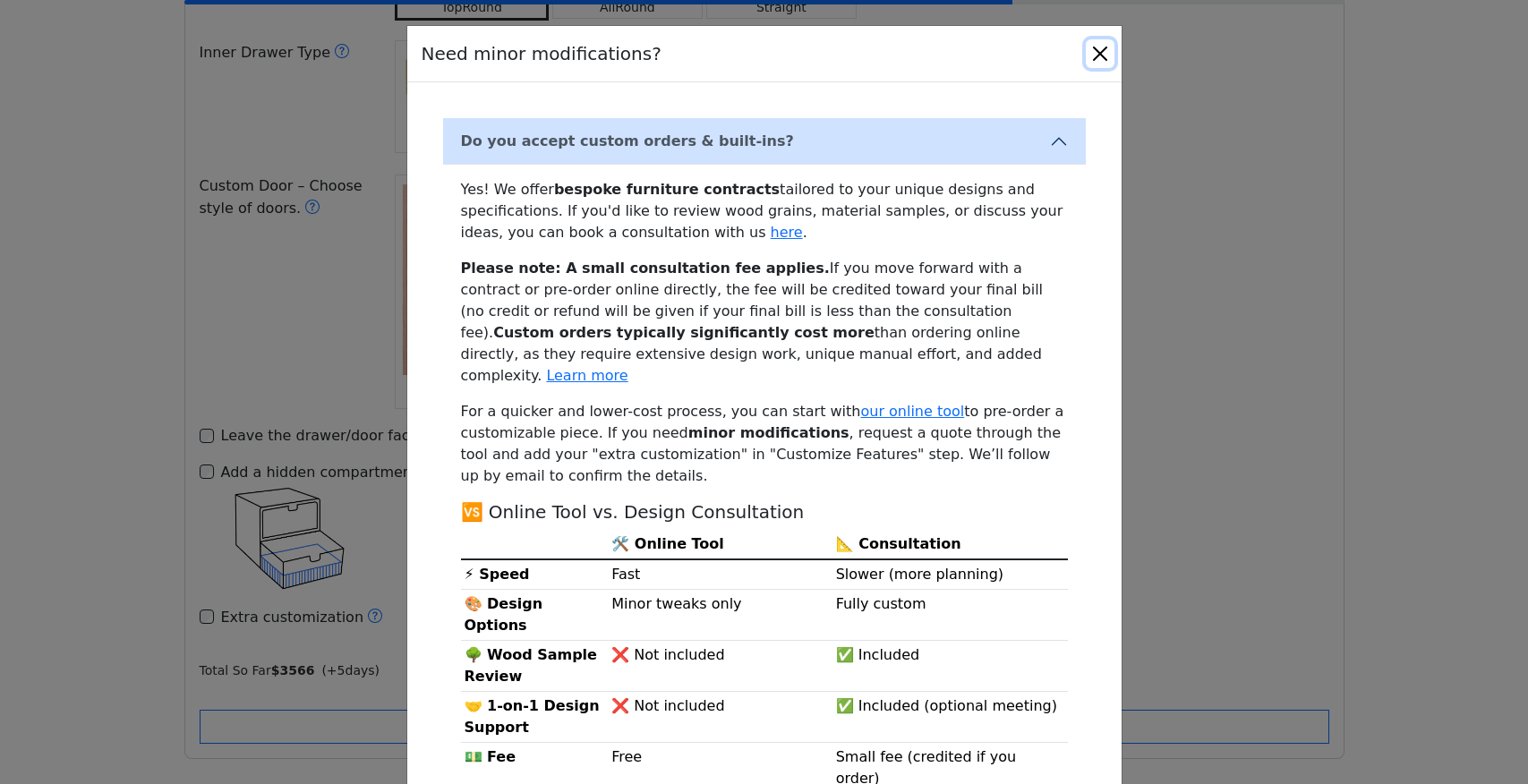
click at [1104, 61] on button "Close" at bounding box center [1100, 53] width 28 height 28
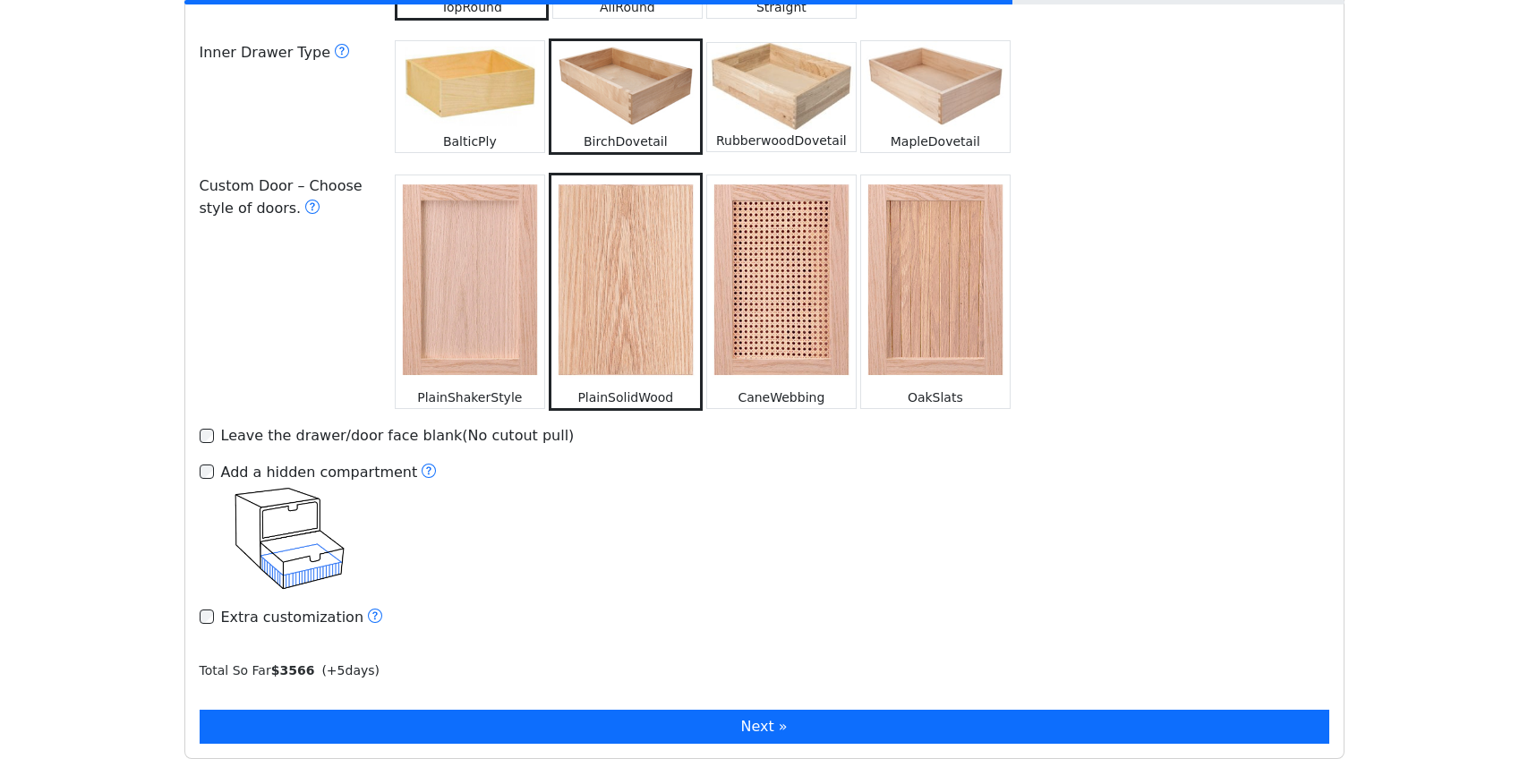
click at [642, 710] on button "Next »" at bounding box center [764, 726] width 1130 height 34
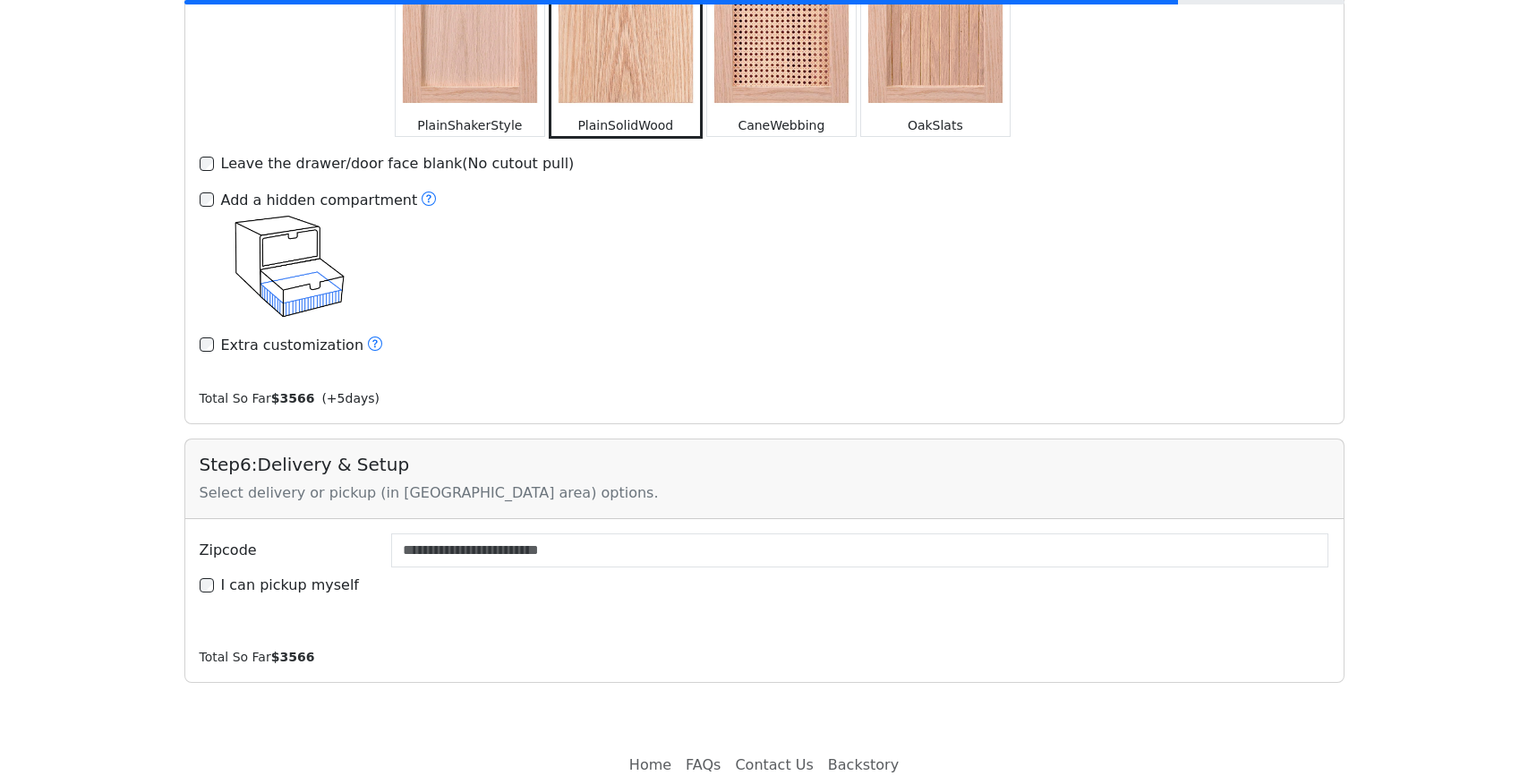
scroll to position [2917, 0]
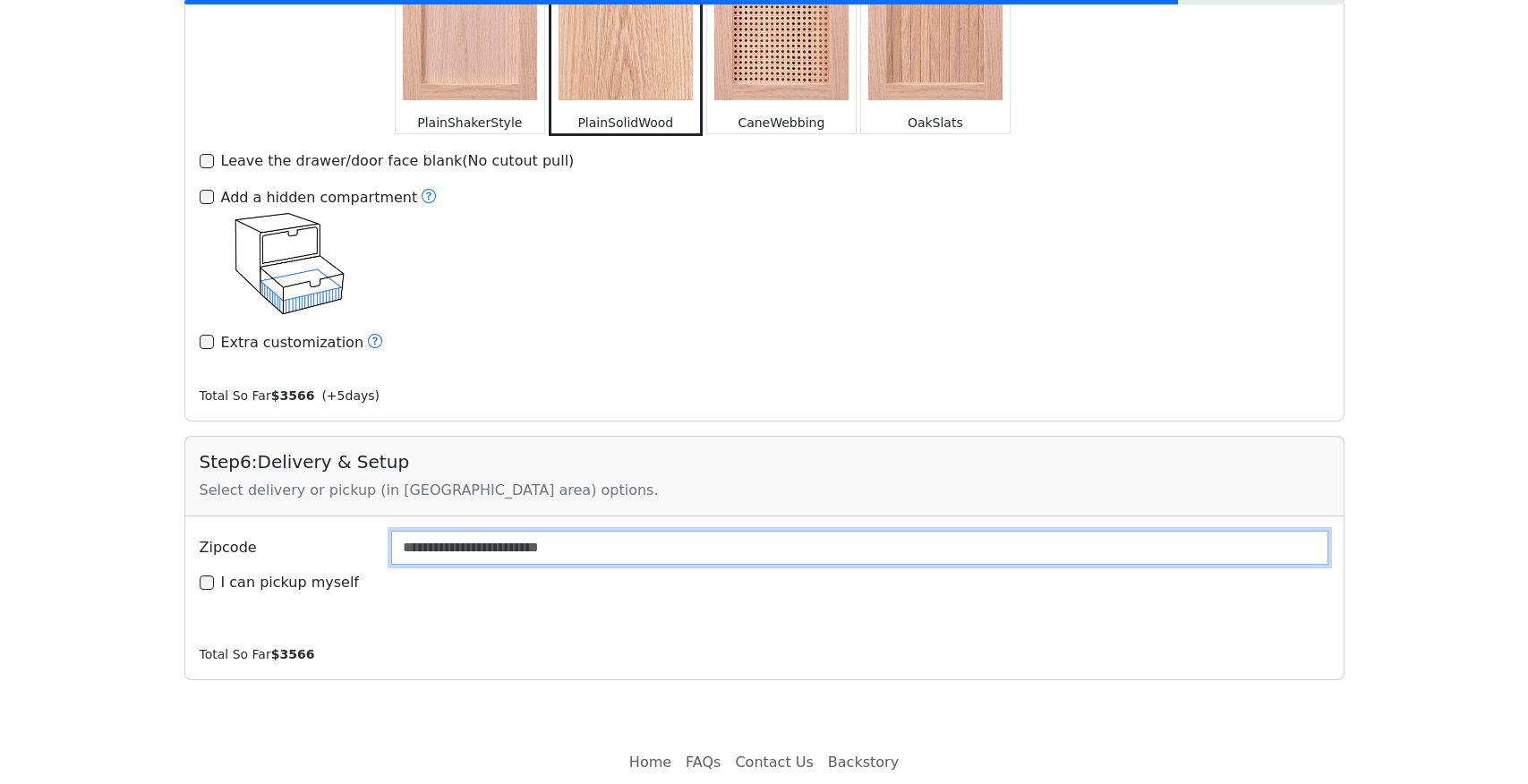
click at [629, 531] on input "Zipcode" at bounding box center [861, 547] width 939 height 34
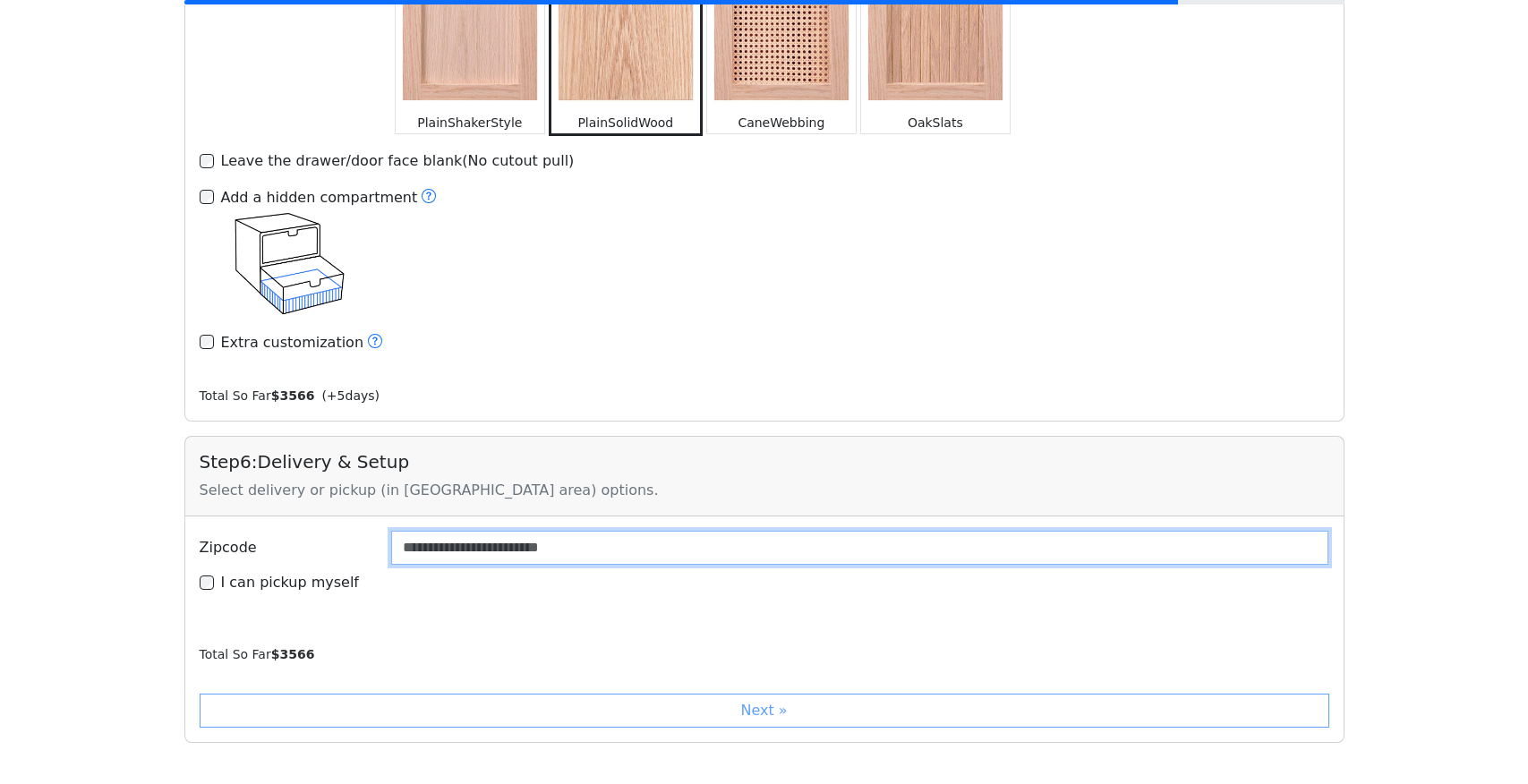
type input "*****"
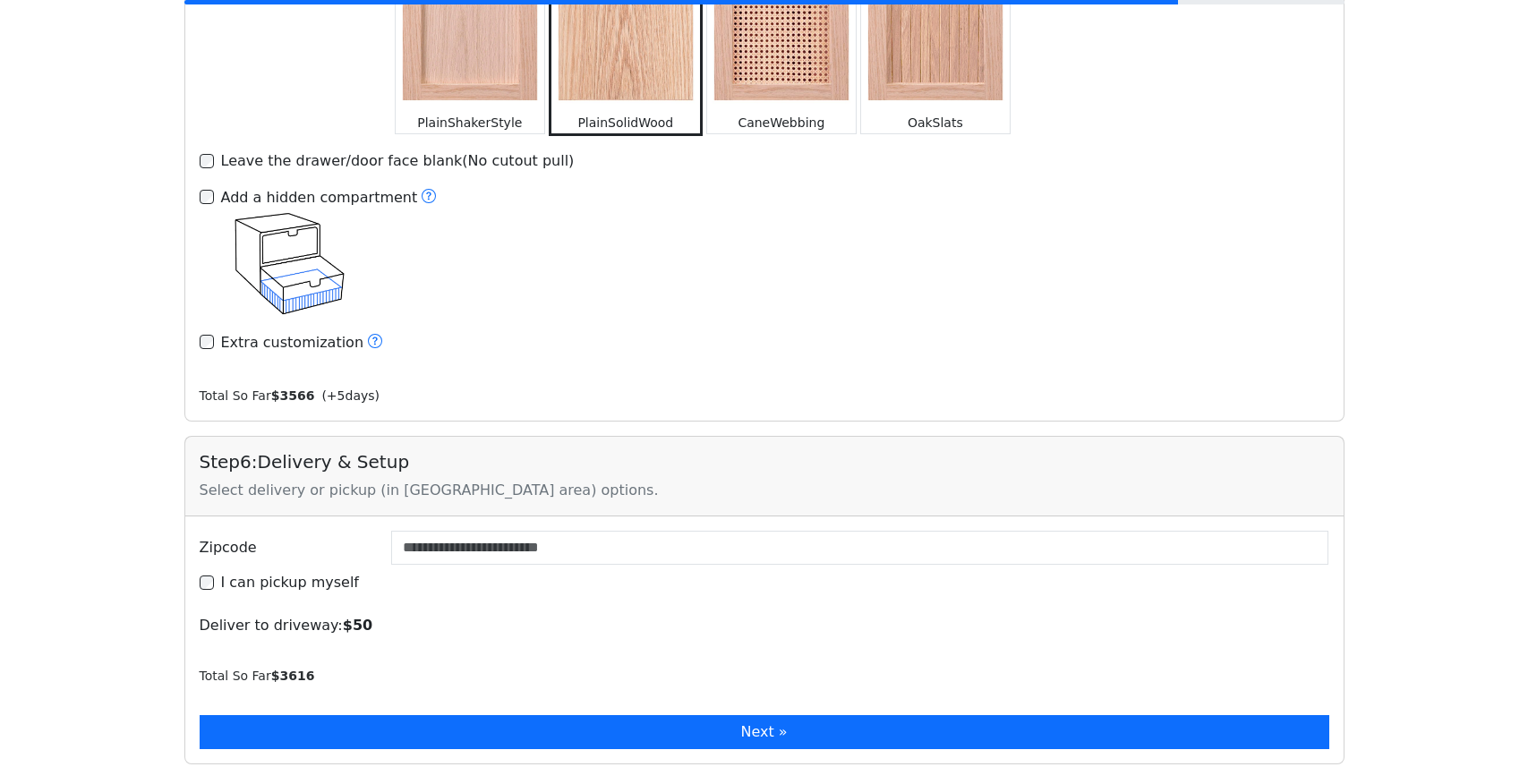
click at [693, 715] on button "Next »" at bounding box center [764, 732] width 1130 height 34
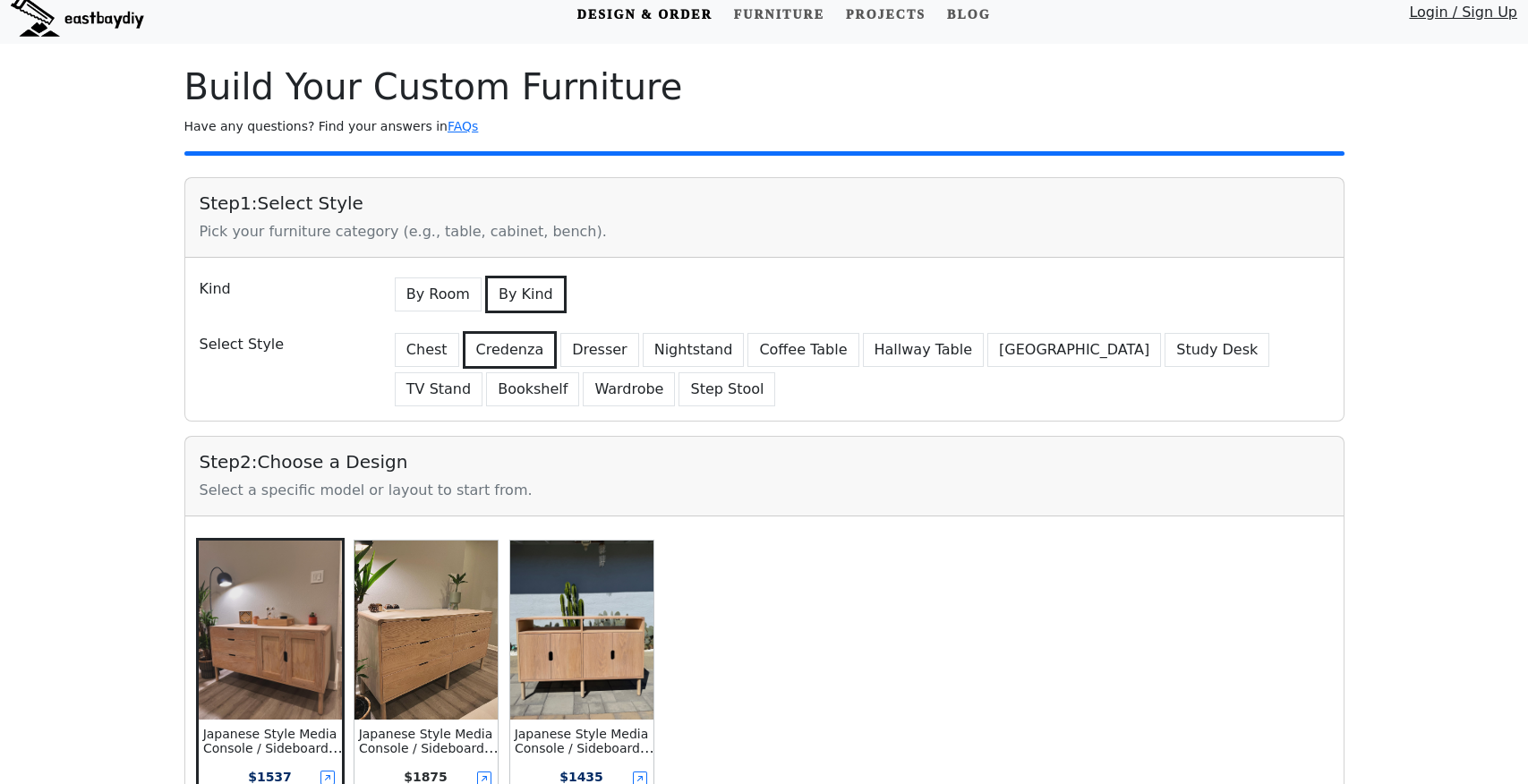
scroll to position [0, 0]
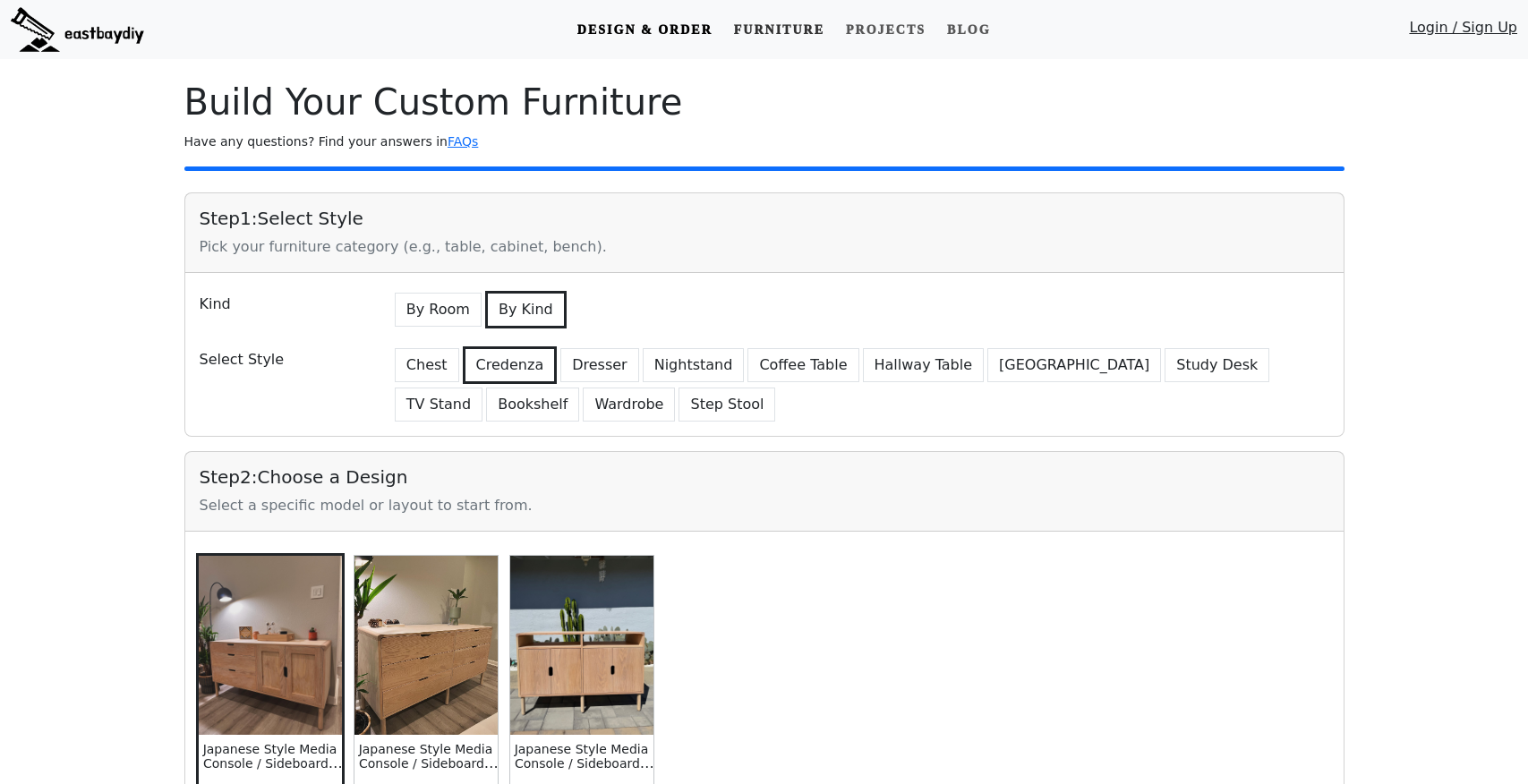
click at [771, 24] on link "Furniture" at bounding box center [780, 30] width 104 height 33
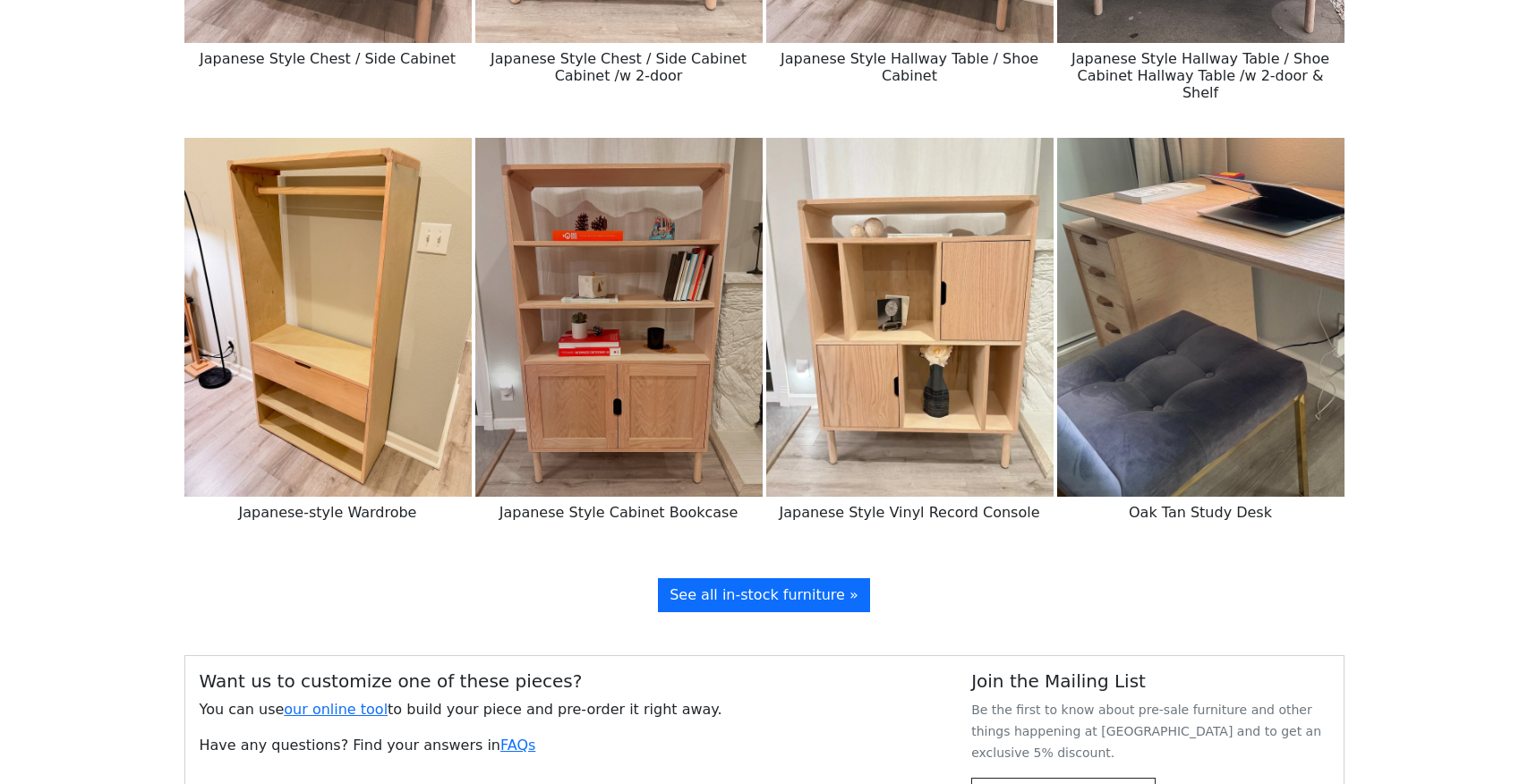
scroll to position [2507, 0]
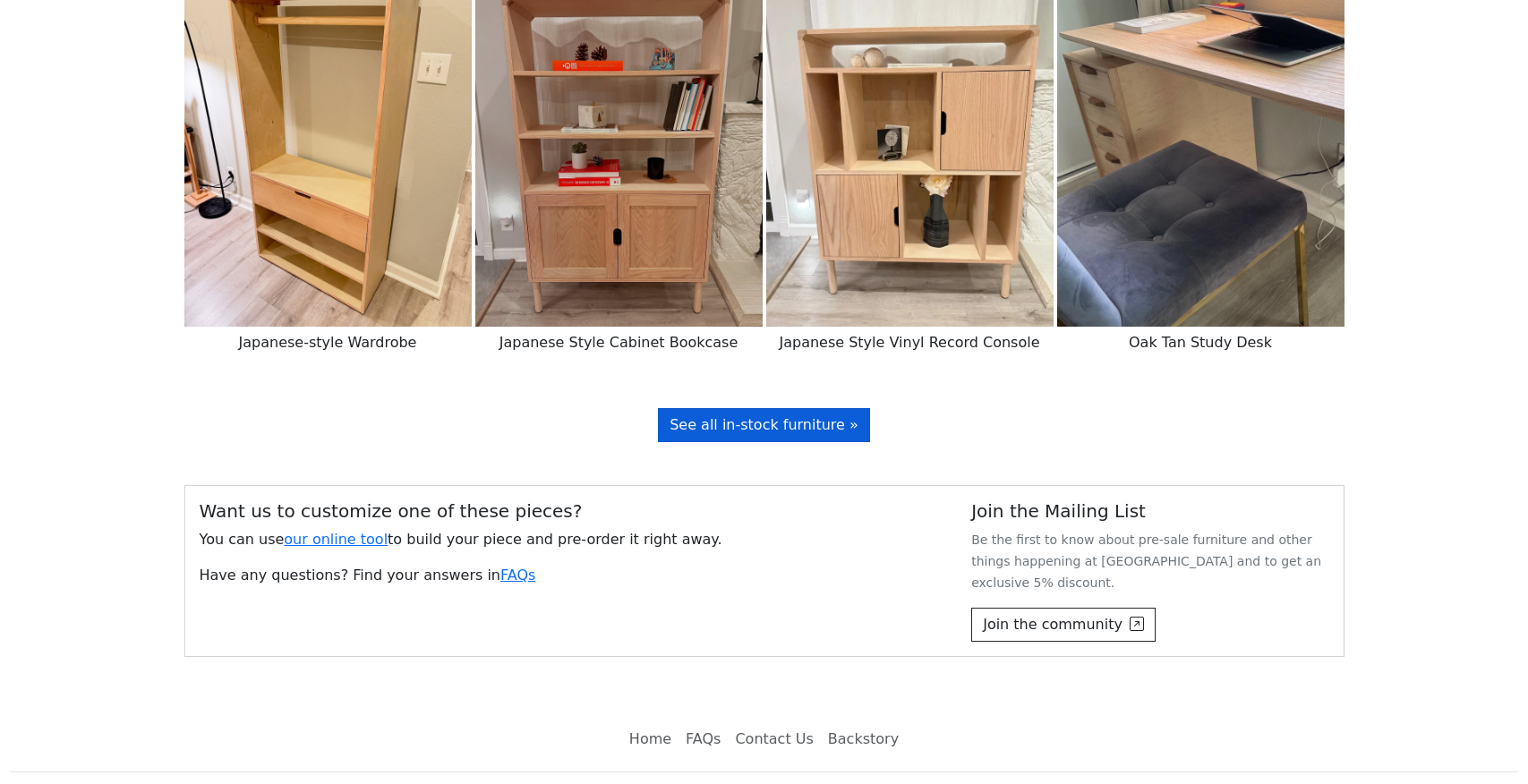
click at [847, 417] on link "See all in-stock furniture »" at bounding box center [764, 424] width 212 height 34
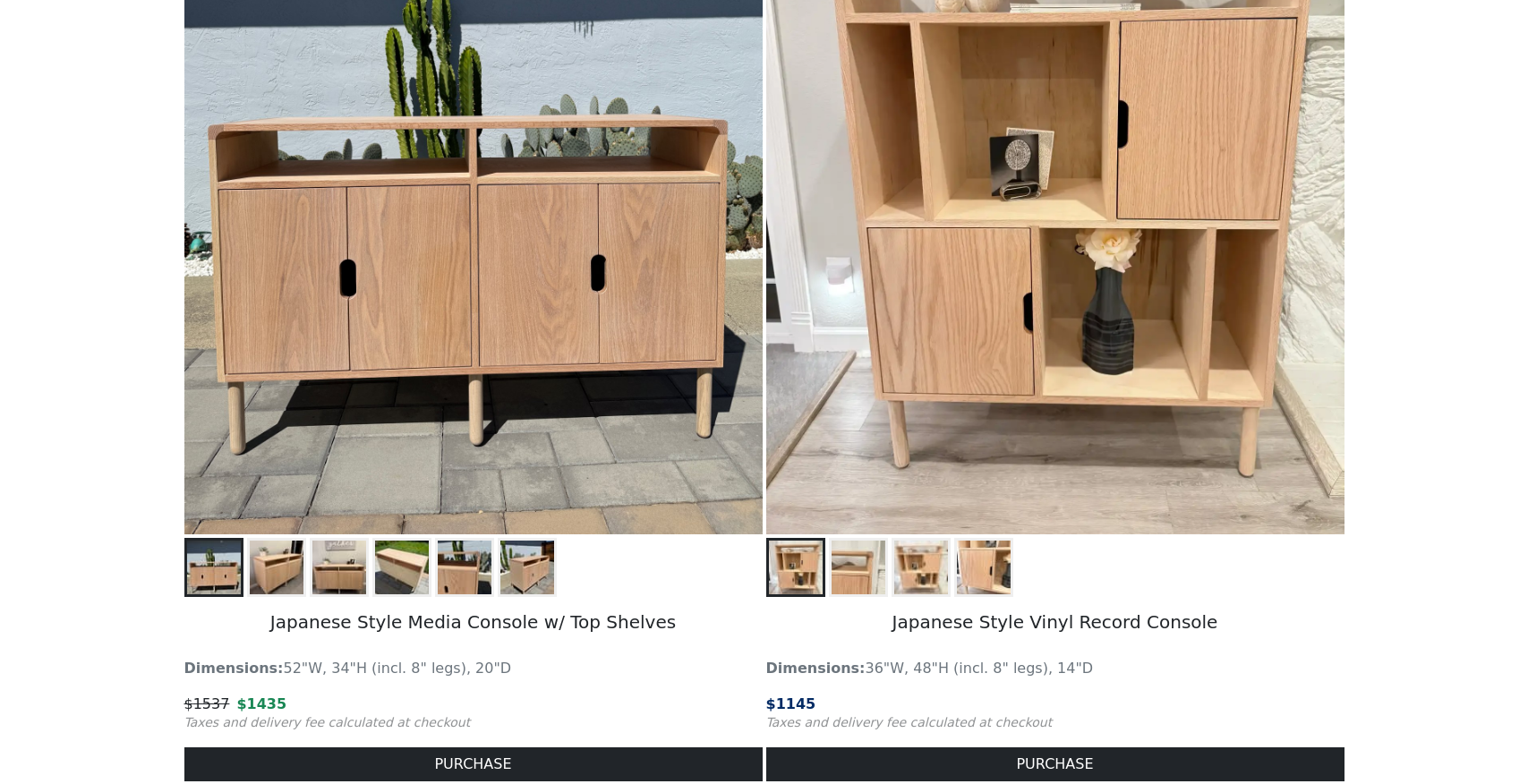
scroll to position [428, 0]
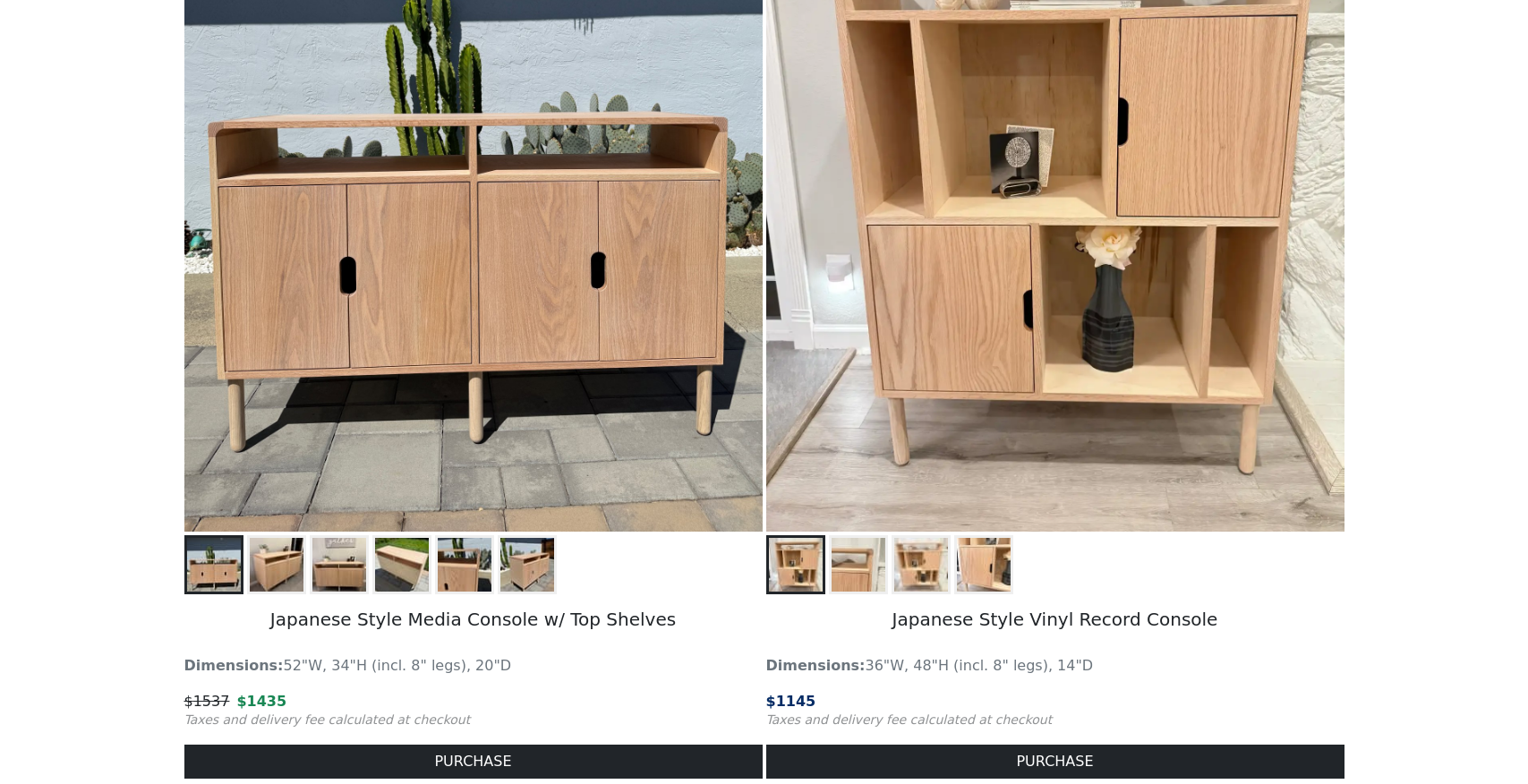
click at [293, 575] on img at bounding box center [276, 564] width 54 height 54
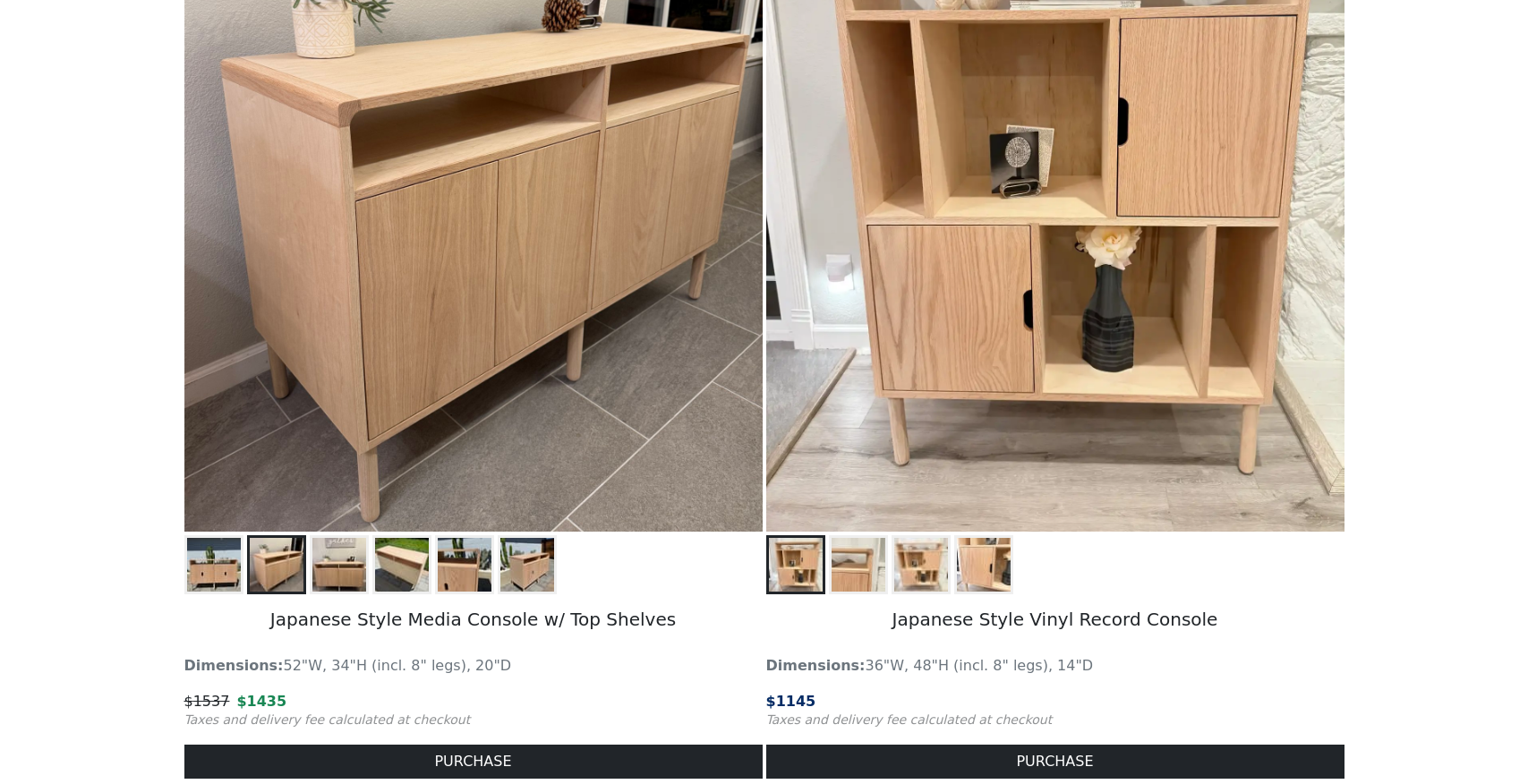
click at [313, 576] on img at bounding box center [339, 564] width 54 height 54
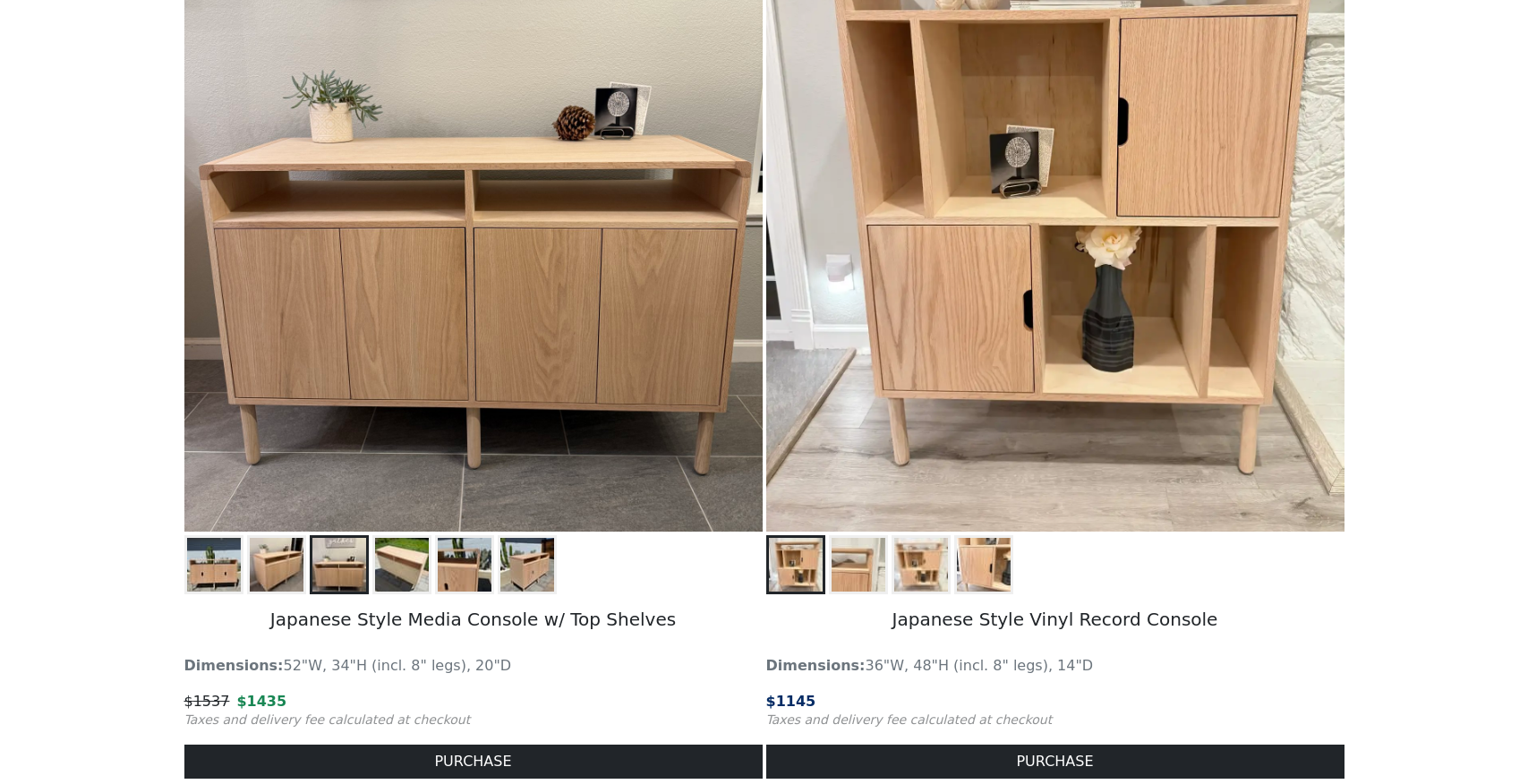
click at [356, 575] on img at bounding box center [339, 564] width 54 height 54
click at [381, 575] on img at bounding box center [402, 564] width 54 height 54
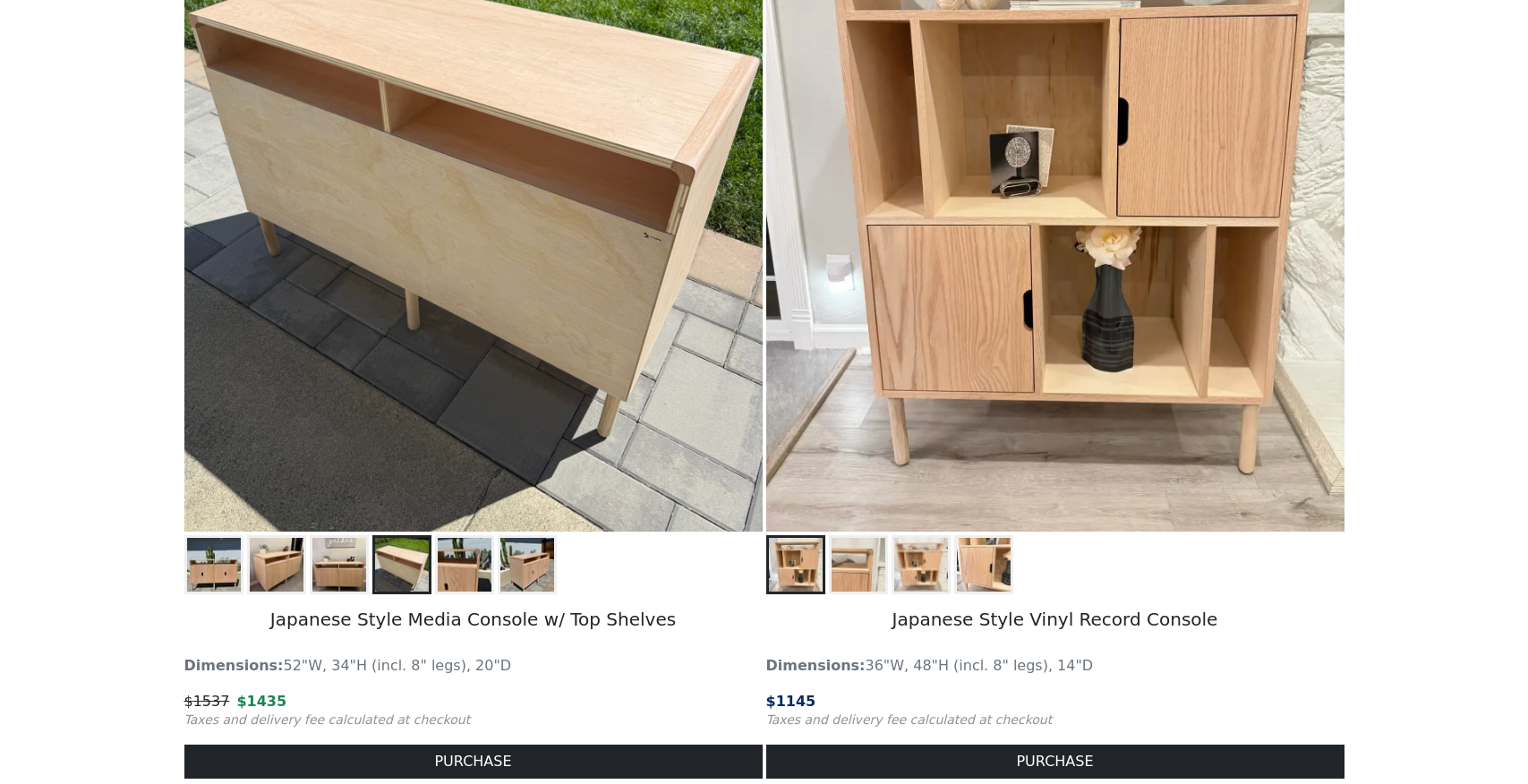
click at [451, 572] on img at bounding box center [465, 564] width 54 height 54
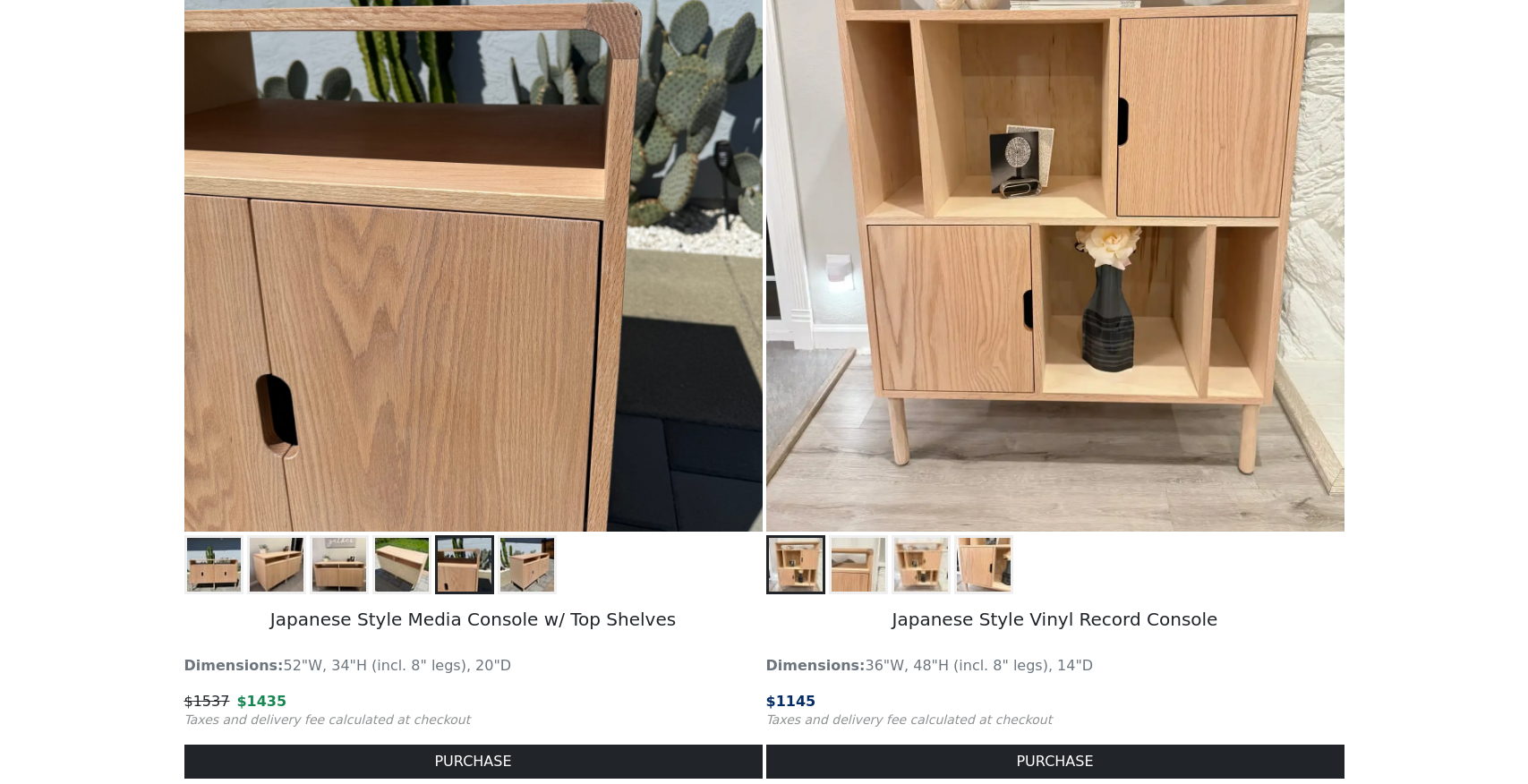
click at [509, 572] on img at bounding box center [527, 564] width 54 height 54
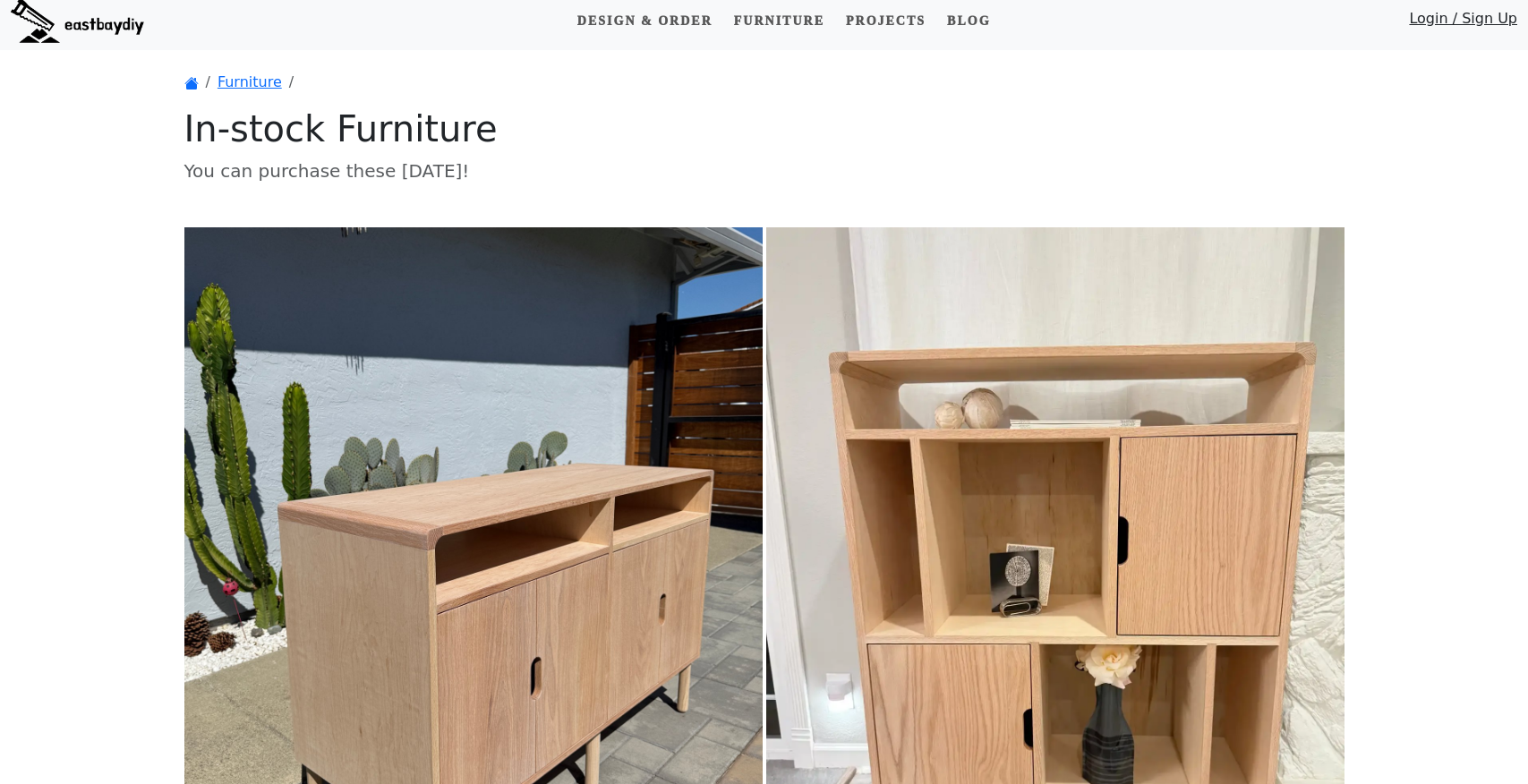
scroll to position [0, 0]
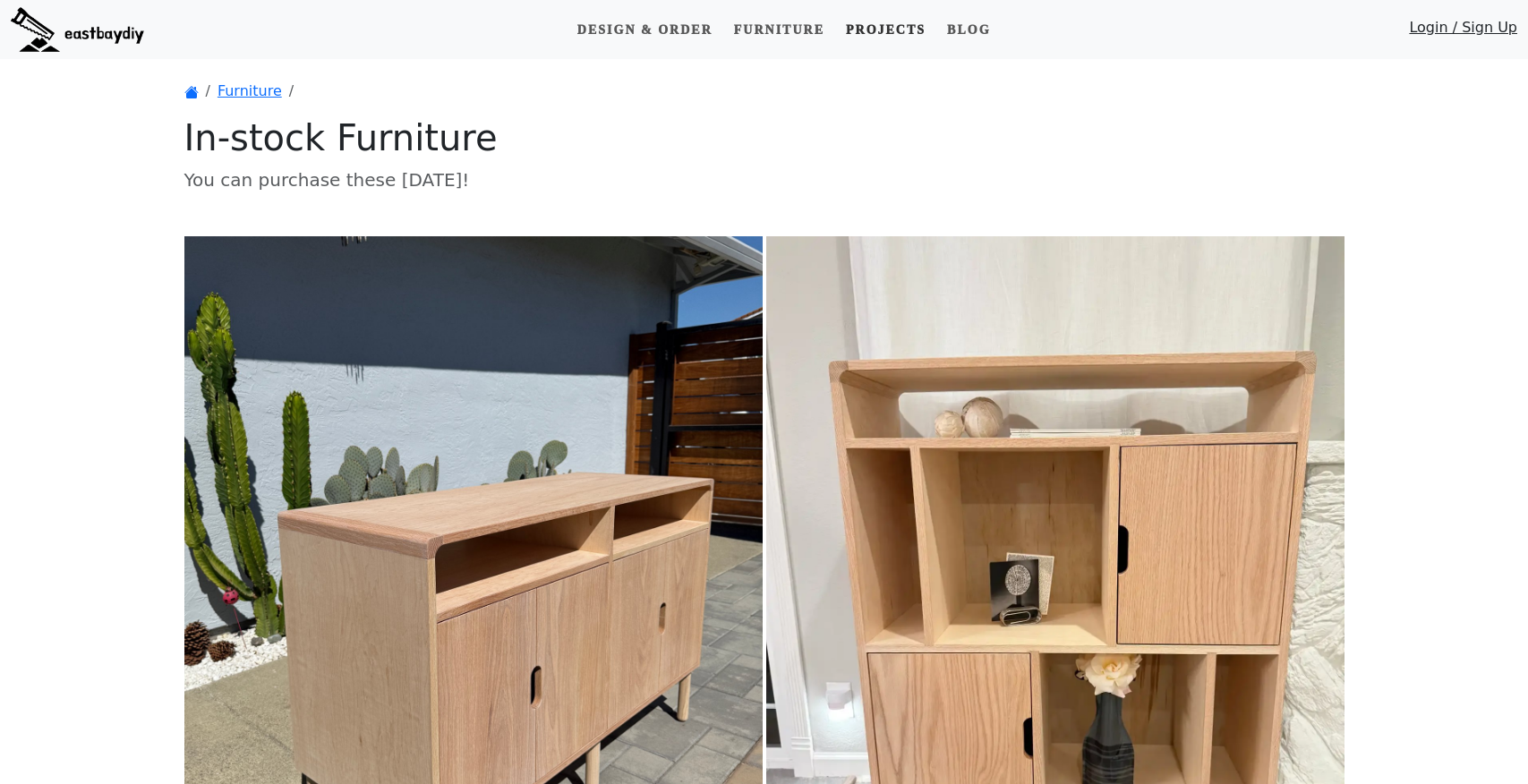
click at [880, 34] on link "Projects" at bounding box center [886, 30] width 94 height 33
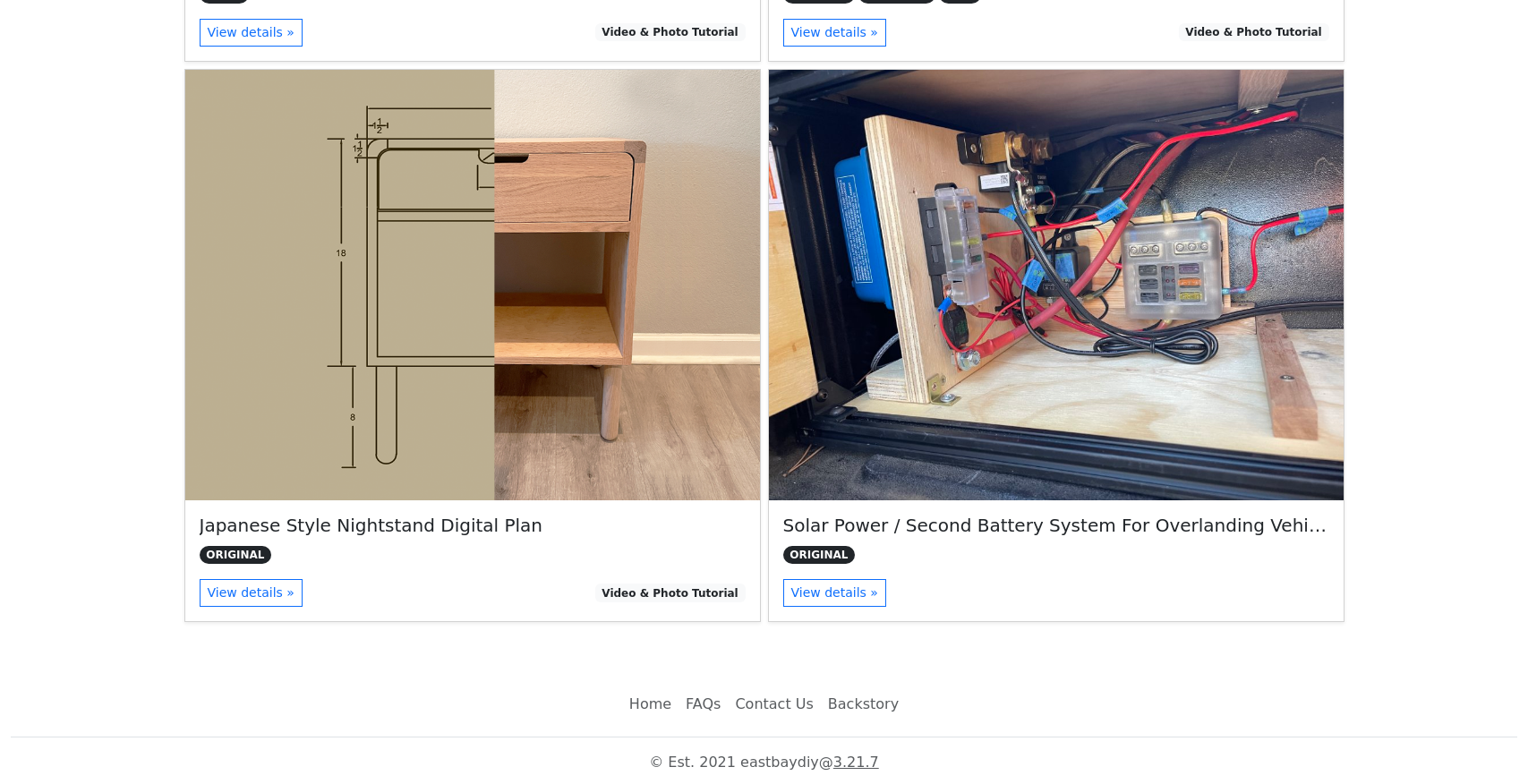
scroll to position [779, 0]
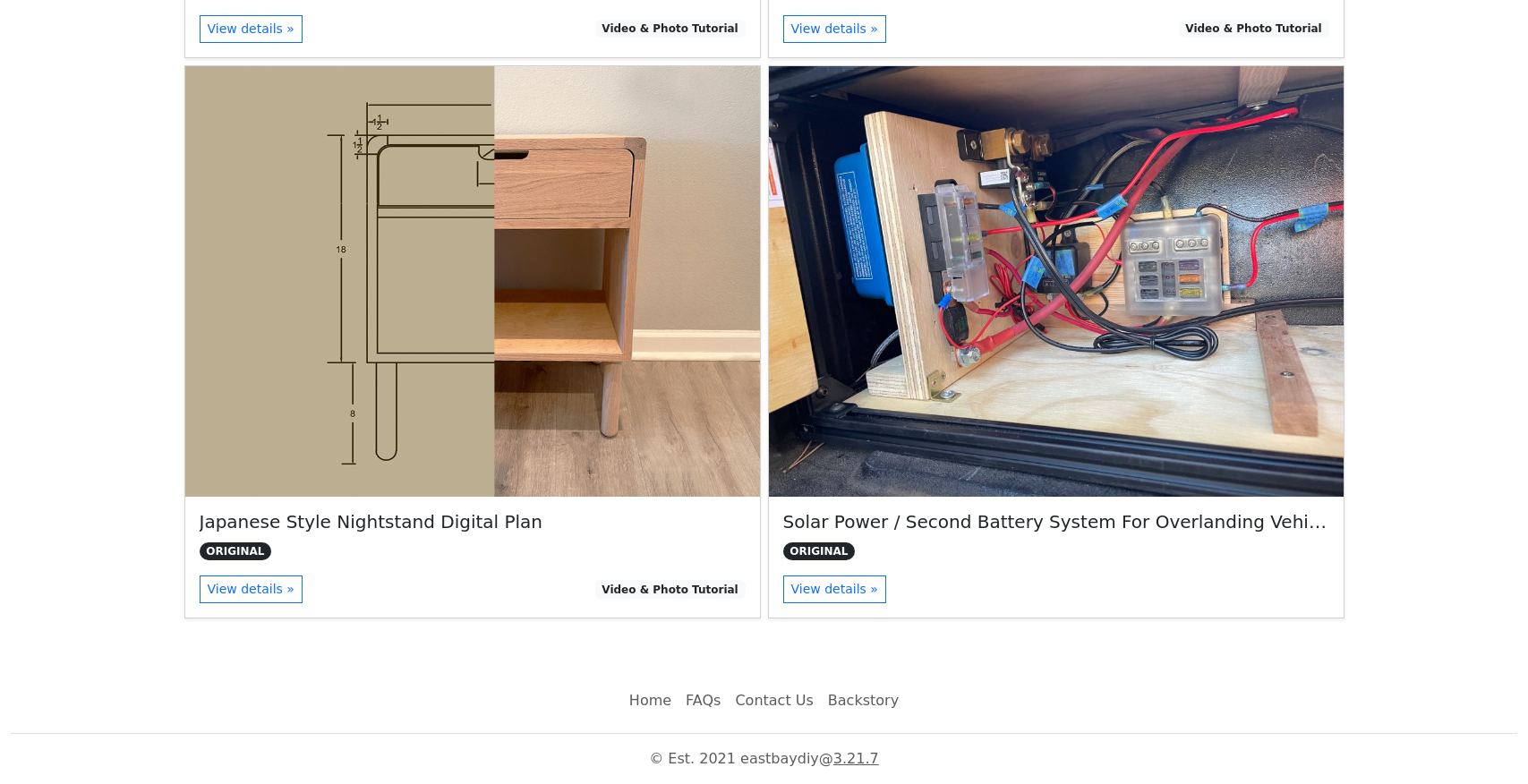
click at [868, 691] on link "Backstory" at bounding box center [863, 701] width 85 height 36
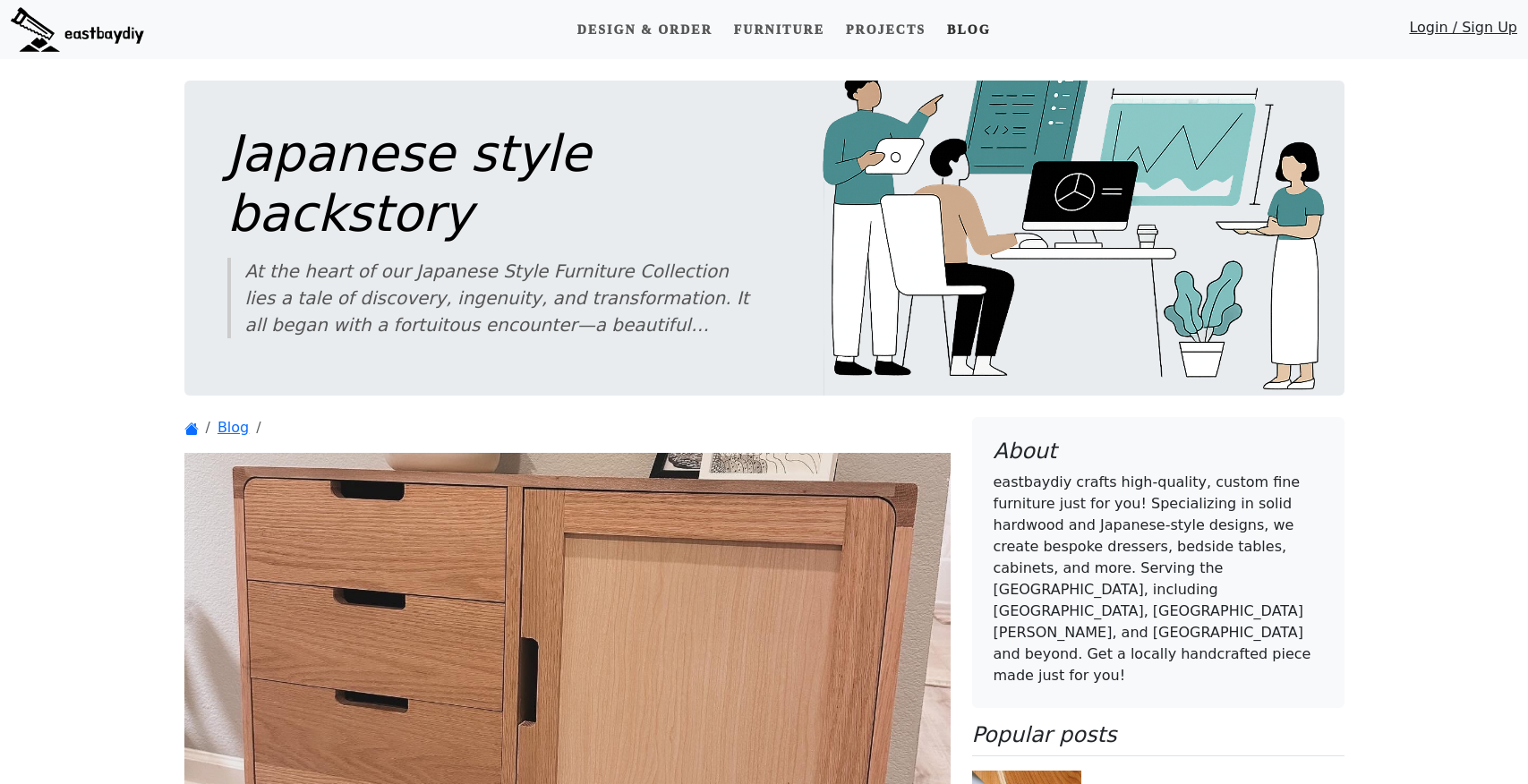
click at [978, 41] on link "Blog" at bounding box center [968, 30] width 58 height 33
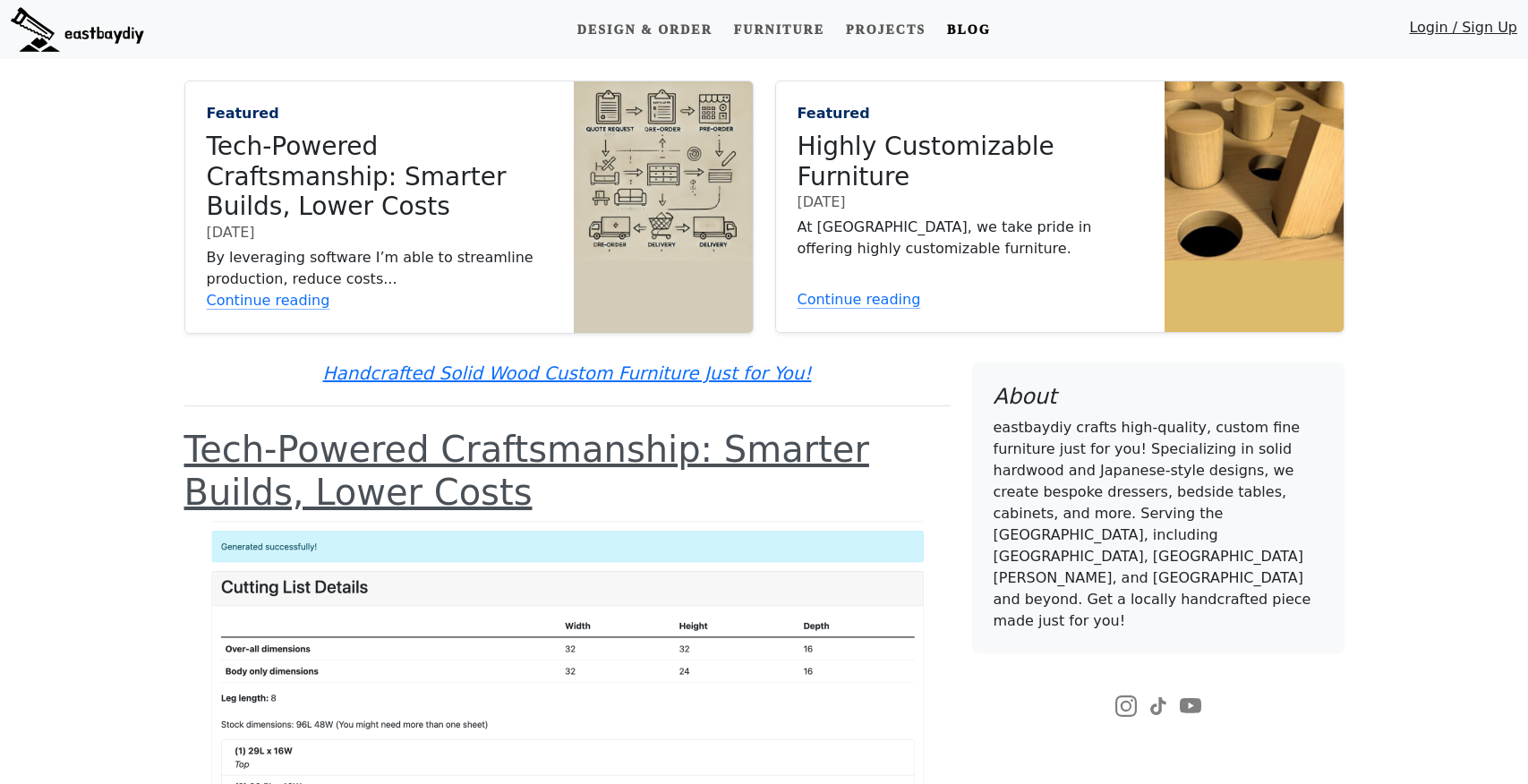
click at [94, 33] on img at bounding box center [78, 29] width 134 height 45
